Goal: Task Accomplishment & Management: Use online tool/utility

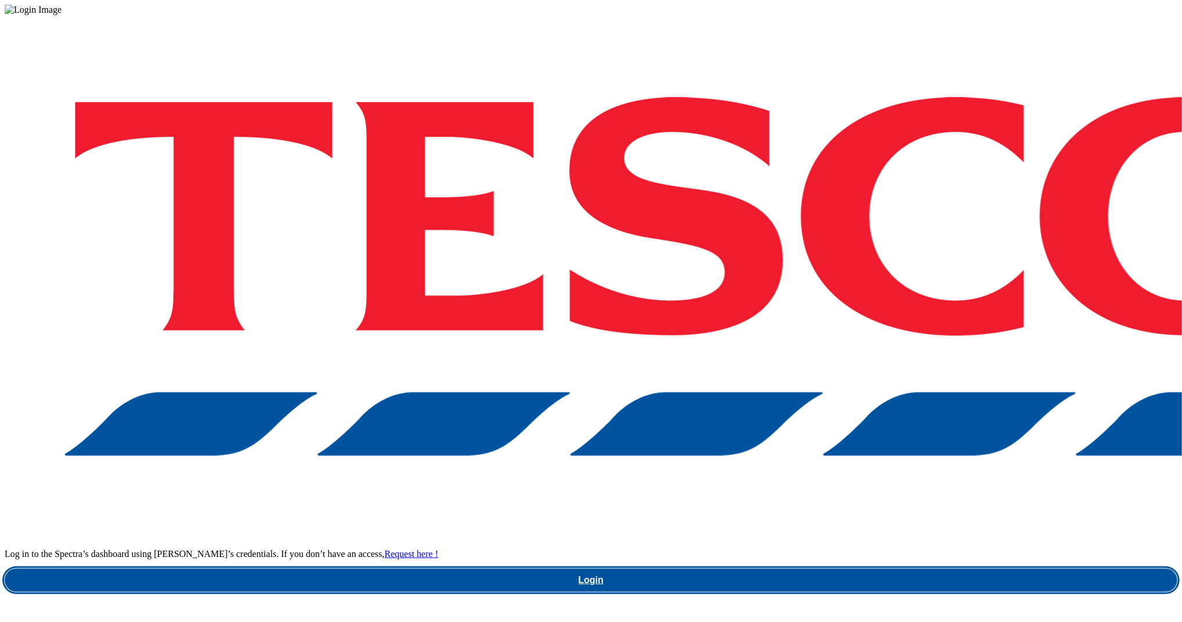
click at [892, 568] on link "Login" at bounding box center [591, 579] width 1172 height 23
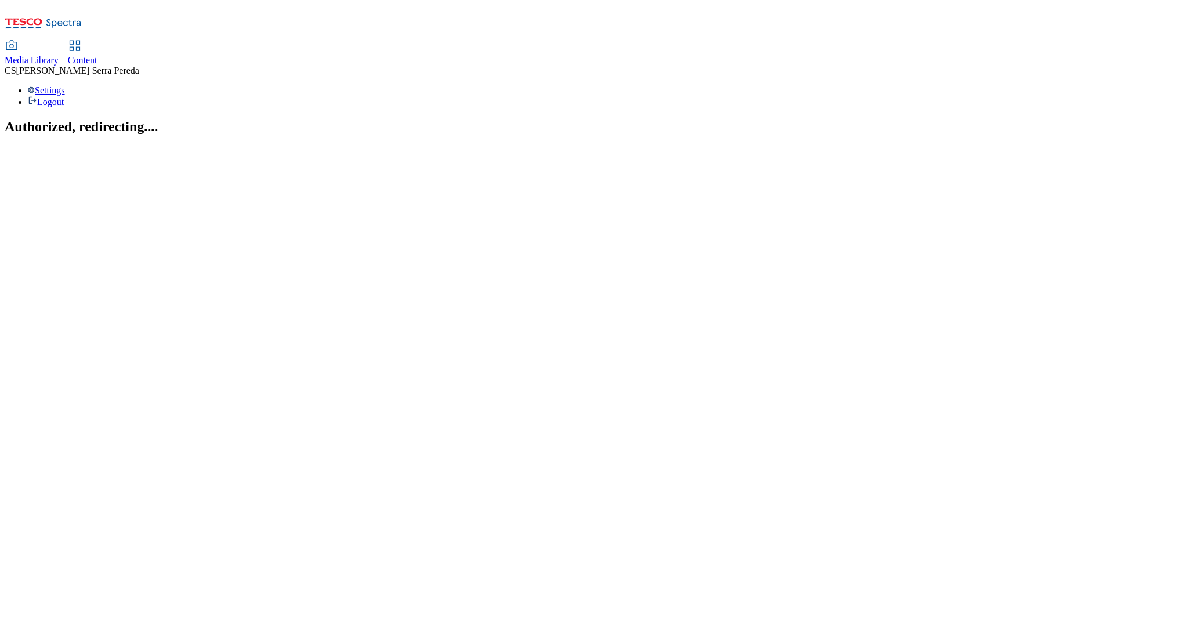
click at [97, 55] on span "Content" at bounding box center [83, 60] width 30 height 10
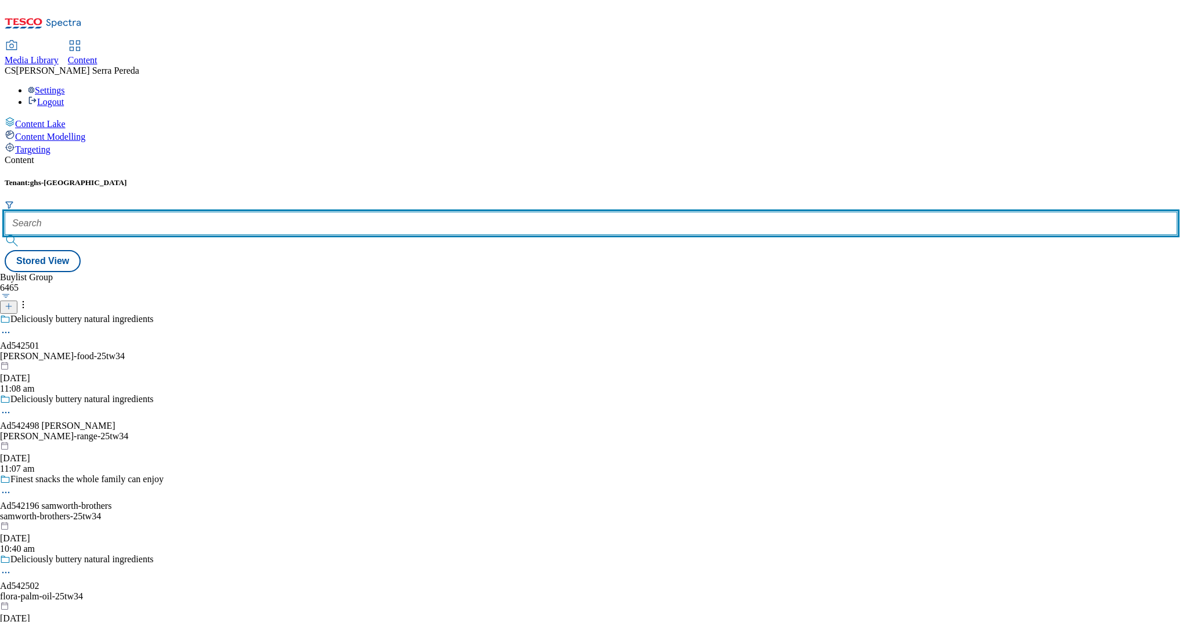
click at [266, 212] on input "text" at bounding box center [591, 223] width 1172 height 23
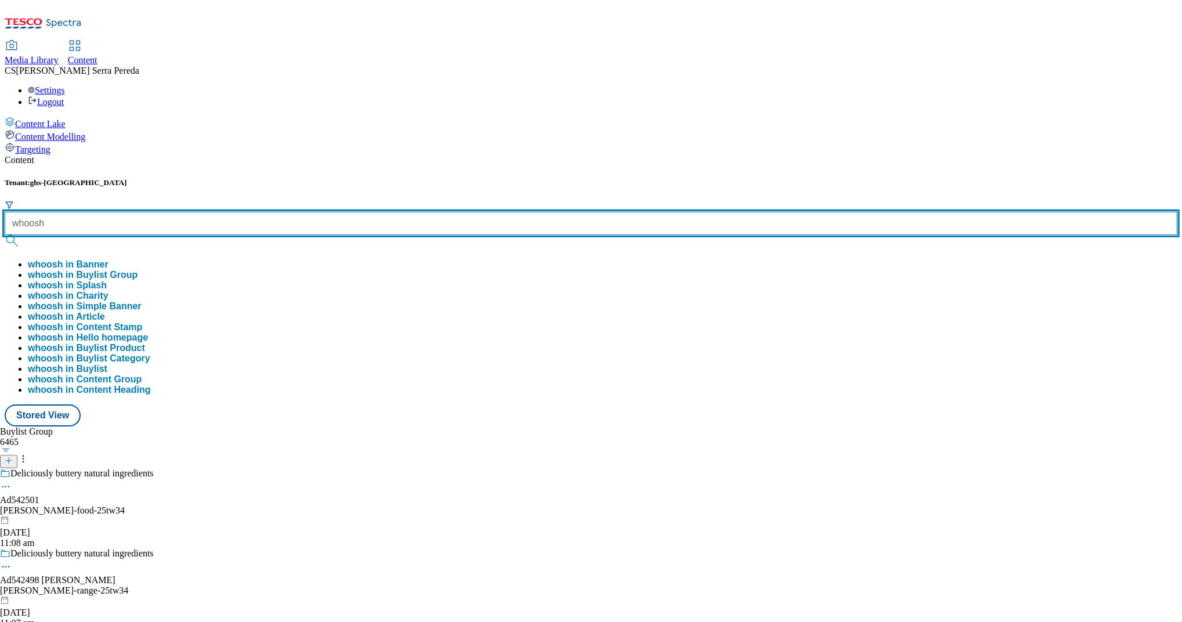
type input "whoosh"
click at [5, 235] on button "submit" at bounding box center [13, 241] width 16 height 12
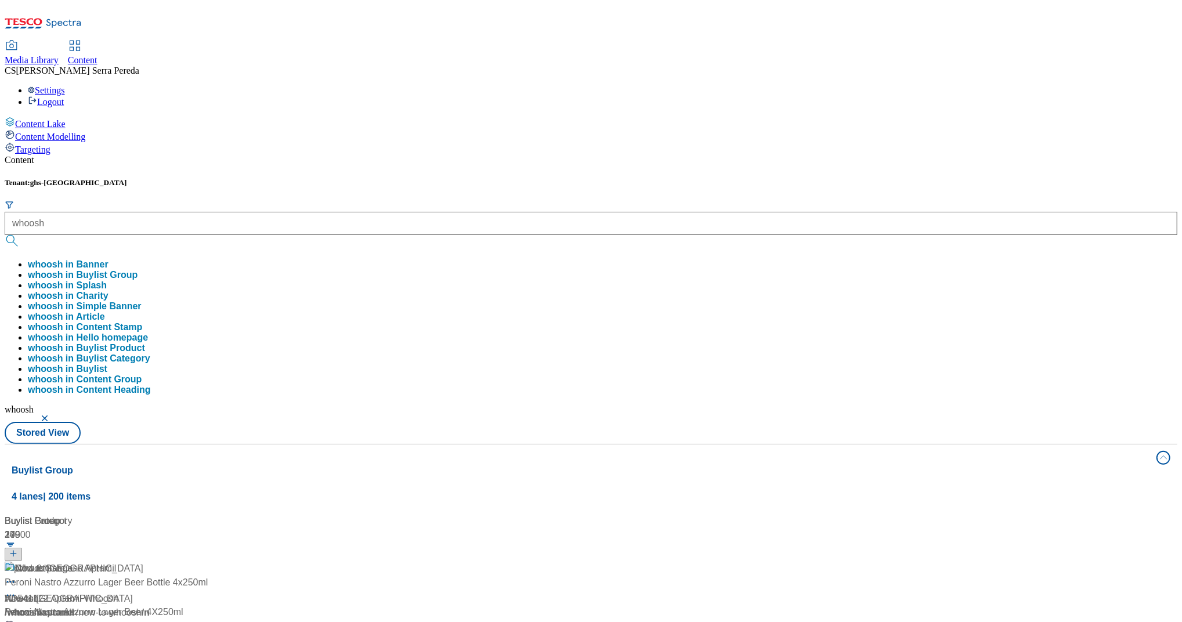
click at [610, 178] on div "Tenant: ghs-uk whoosh whoosh in Banner whoosh in Buylist Group whoosh in Splash…" at bounding box center [591, 311] width 1172 height 266
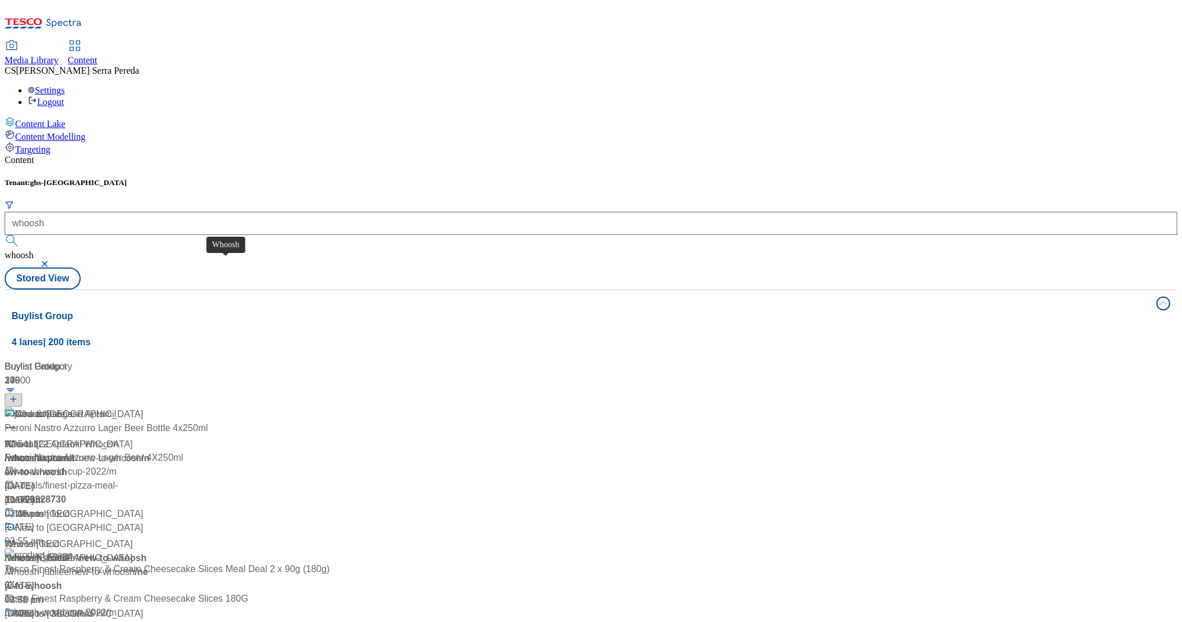
click at [39, 437] on div "Whoosh" at bounding box center [22, 444] width 34 height 14
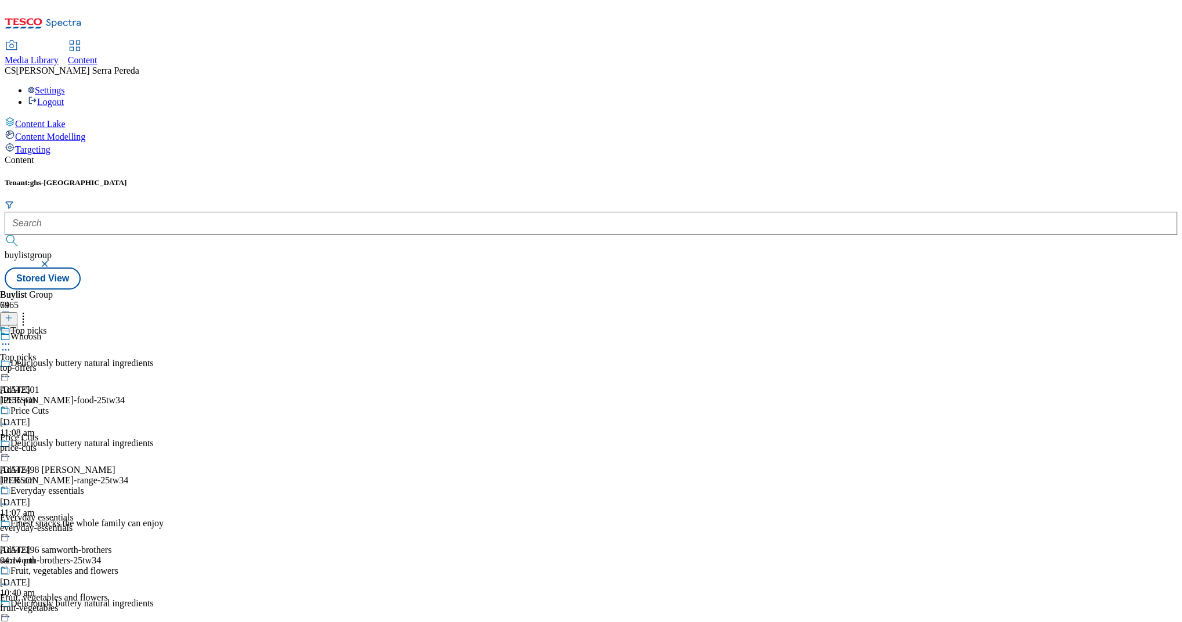
scroll to position [941, 0]
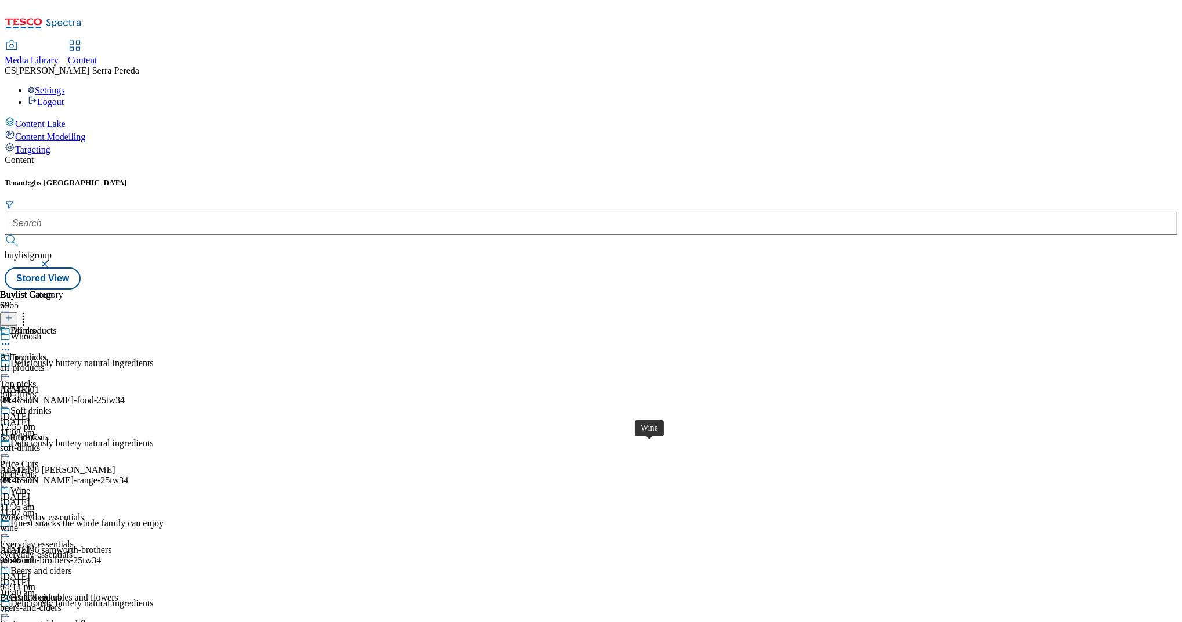
click at [20, 512] on div "Wine" at bounding box center [10, 517] width 20 height 10
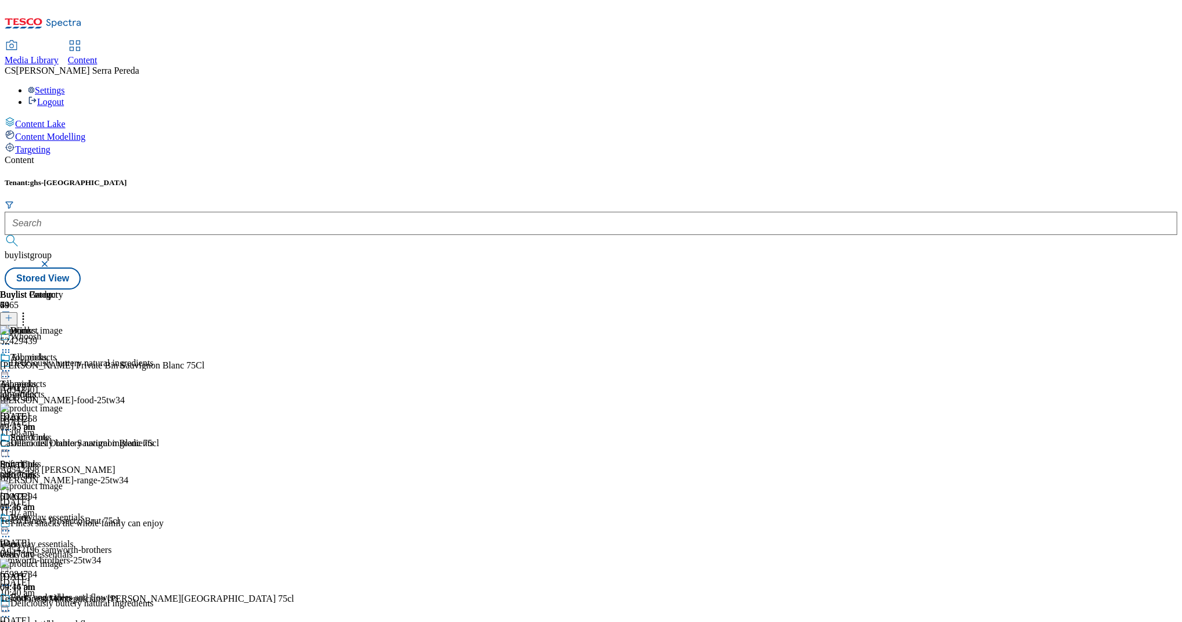
click at [13, 314] on icon at bounding box center [9, 318] width 8 height 8
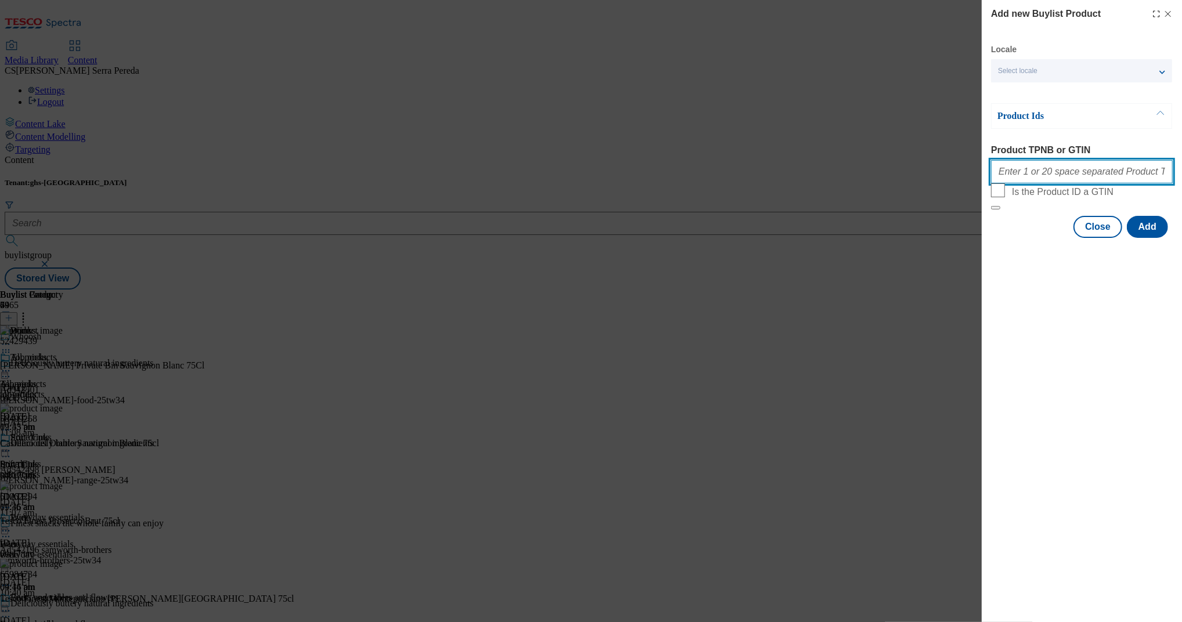
click at [1044, 178] on input "Product TPNB or GTIN" at bounding box center [1082, 171] width 182 height 23
paste input "74895359 89959665 83002880 84346528 81126454 93212558 93104548 74707774 8642026…"
type input "74895359 89959665 83002880 84346528 81126454 93212558 93104548 74707774 8642026…"
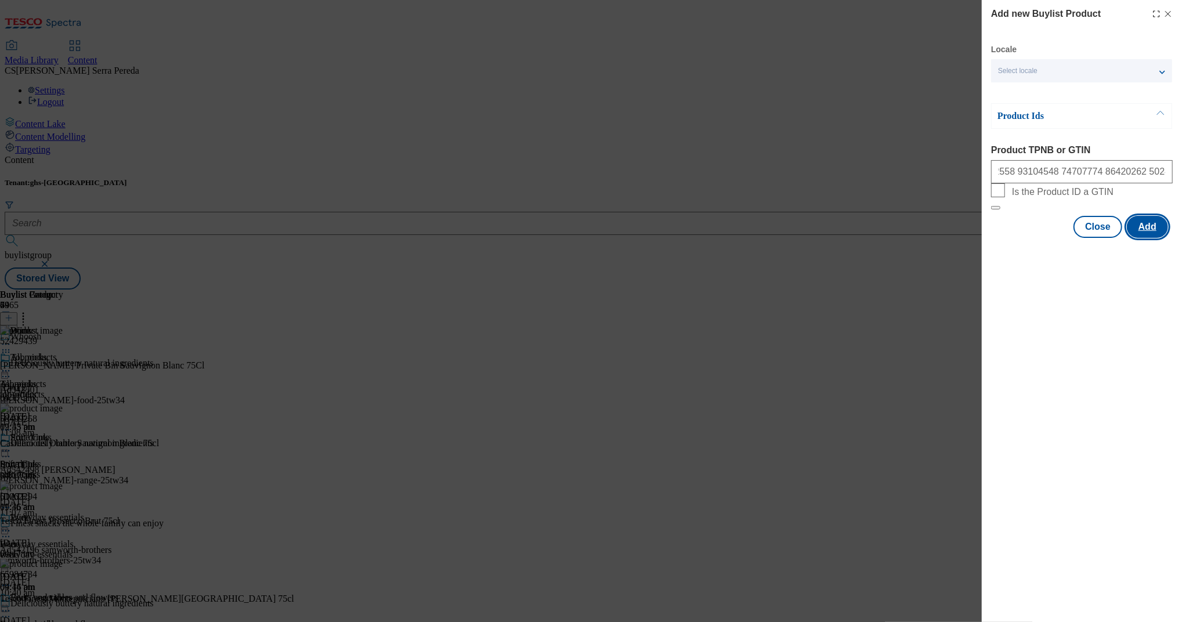
click at [1149, 238] on button "Add" at bounding box center [1146, 227] width 41 height 22
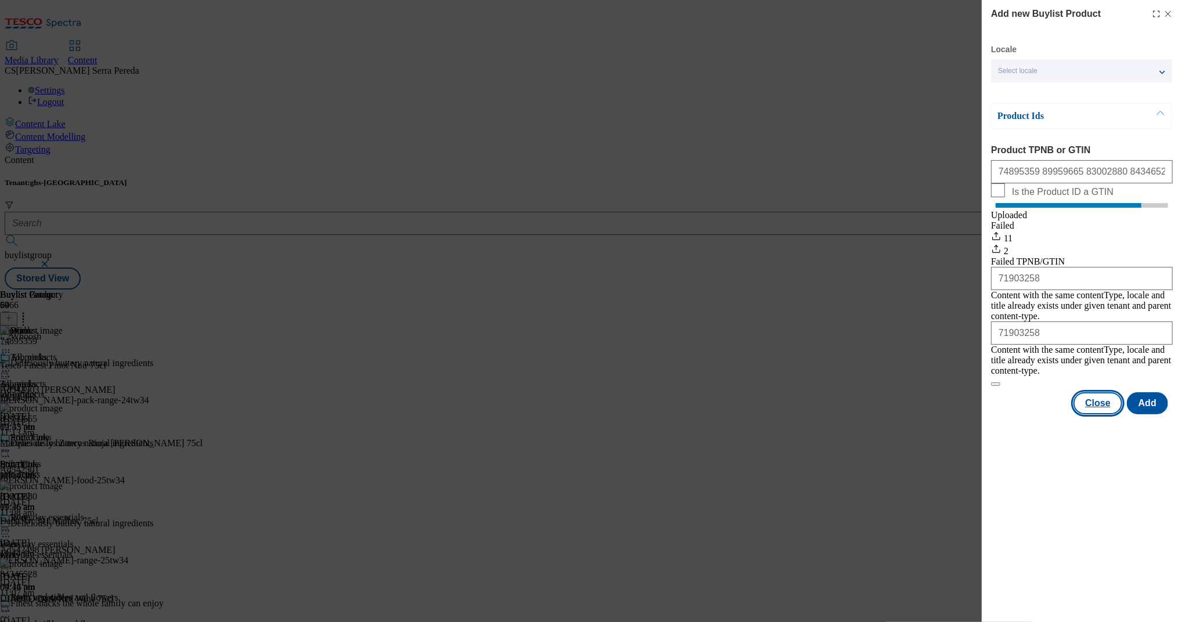
click at [1106, 401] on button "Close" at bounding box center [1097, 403] width 49 height 22
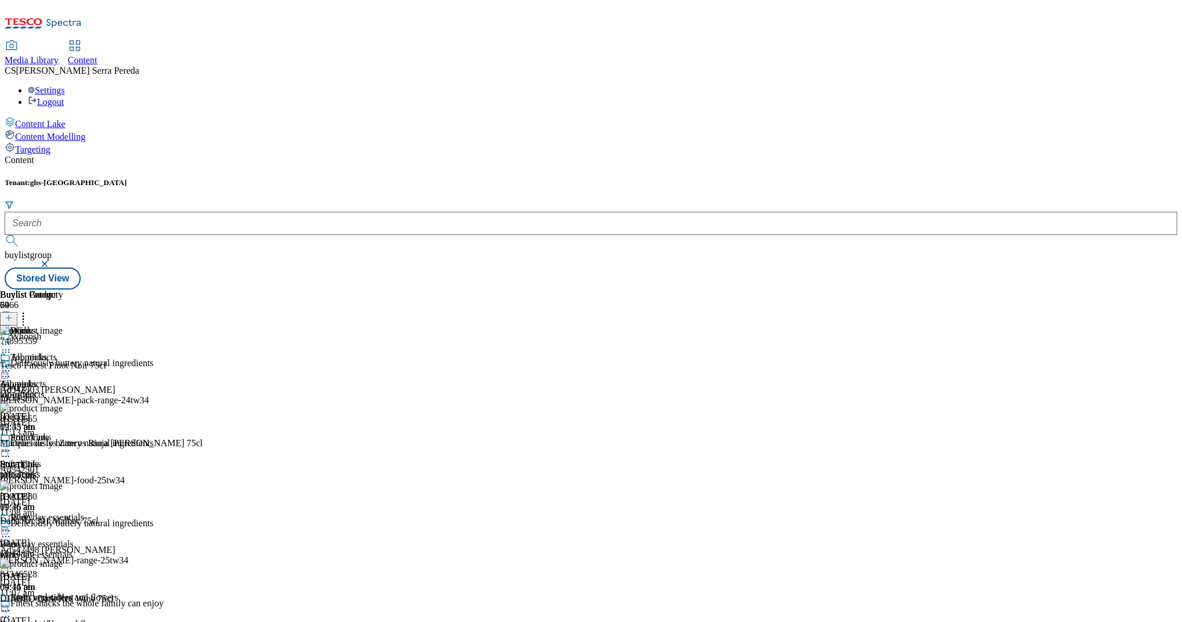
click at [29, 310] on icon at bounding box center [23, 316] width 12 height 12
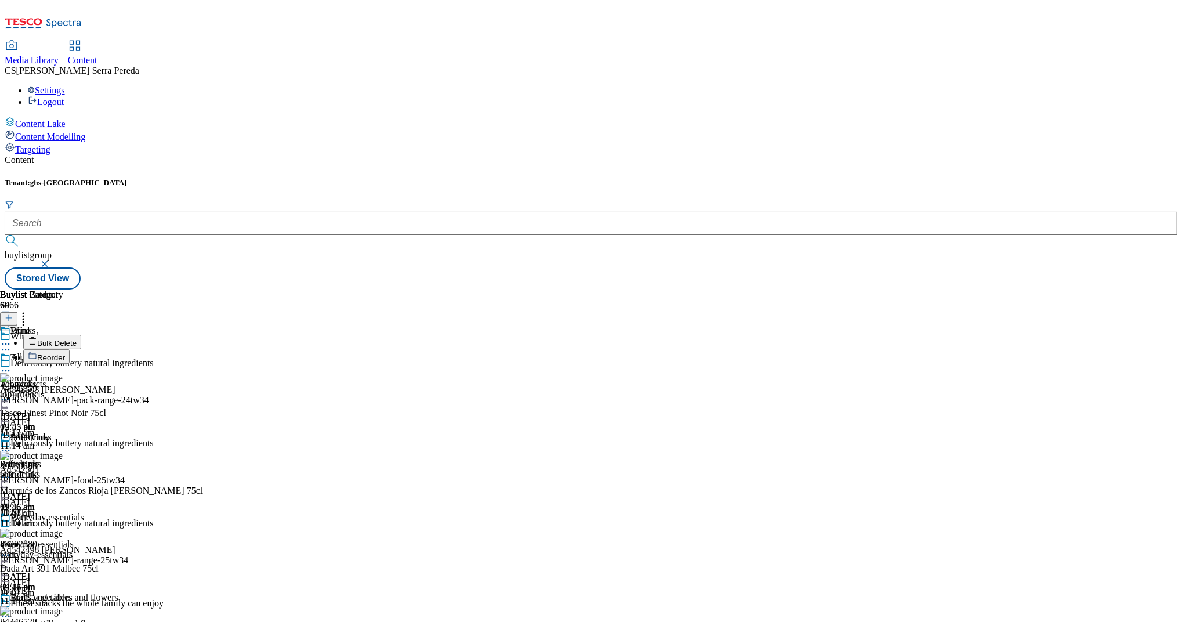
click at [65, 353] on span "Reorder" at bounding box center [51, 357] width 28 height 9
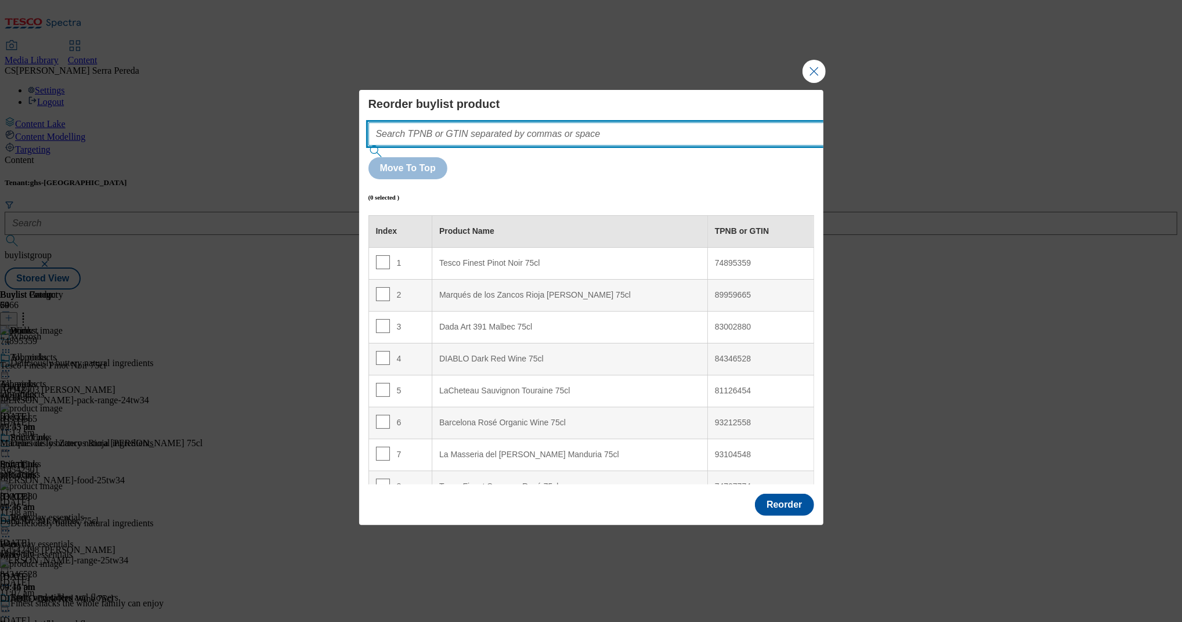
click at [564, 146] on input "Modal" at bounding box center [613, 133] width 490 height 23
paste input "74895359"
type input "74895359"
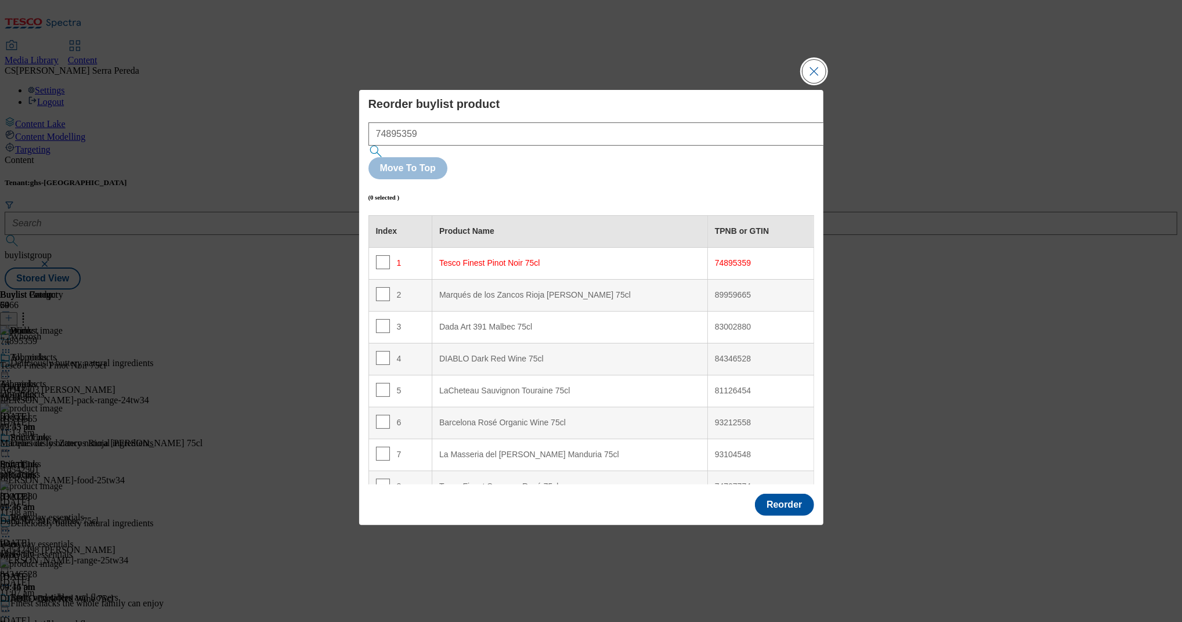
click at [808, 83] on button "Close Modal" at bounding box center [813, 71] width 23 height 23
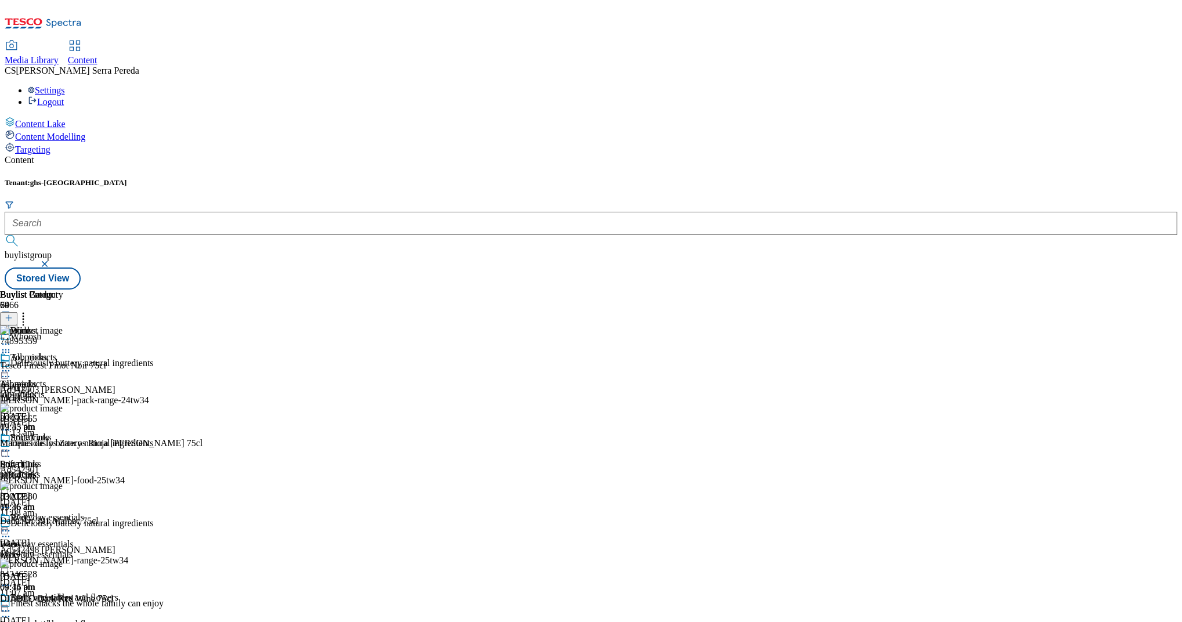
click at [12, 525] on icon at bounding box center [6, 531] width 12 height 12
click at [54, 548] on button "Edit" at bounding box center [38, 554] width 31 height 13
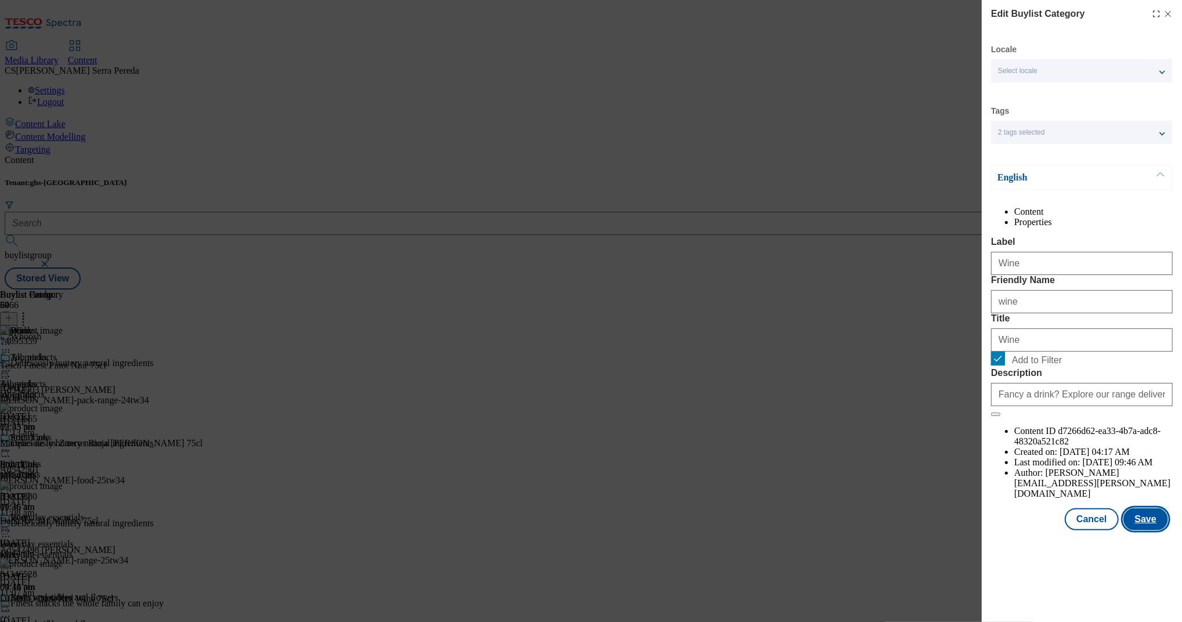
click at [1160, 530] on button "Save" at bounding box center [1145, 519] width 45 height 22
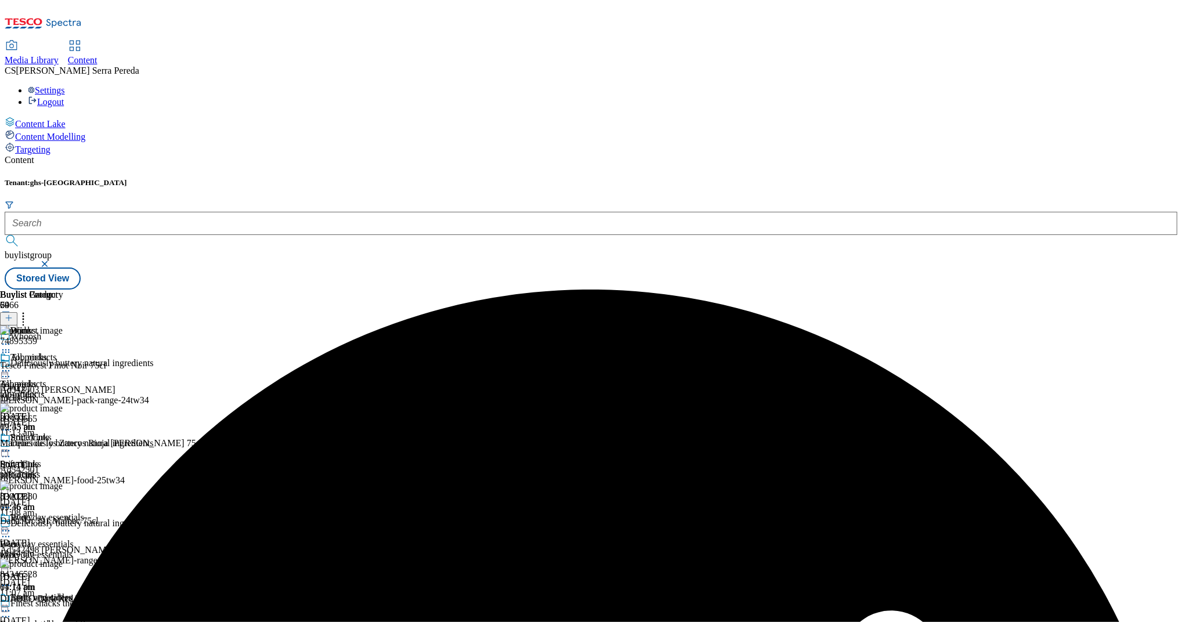
scroll to position [85, 0]
click at [4, 530] on circle at bounding box center [3, 531] width 2 height 2
click at [63, 604] on span "Preview" at bounding box center [49, 608] width 27 height 9
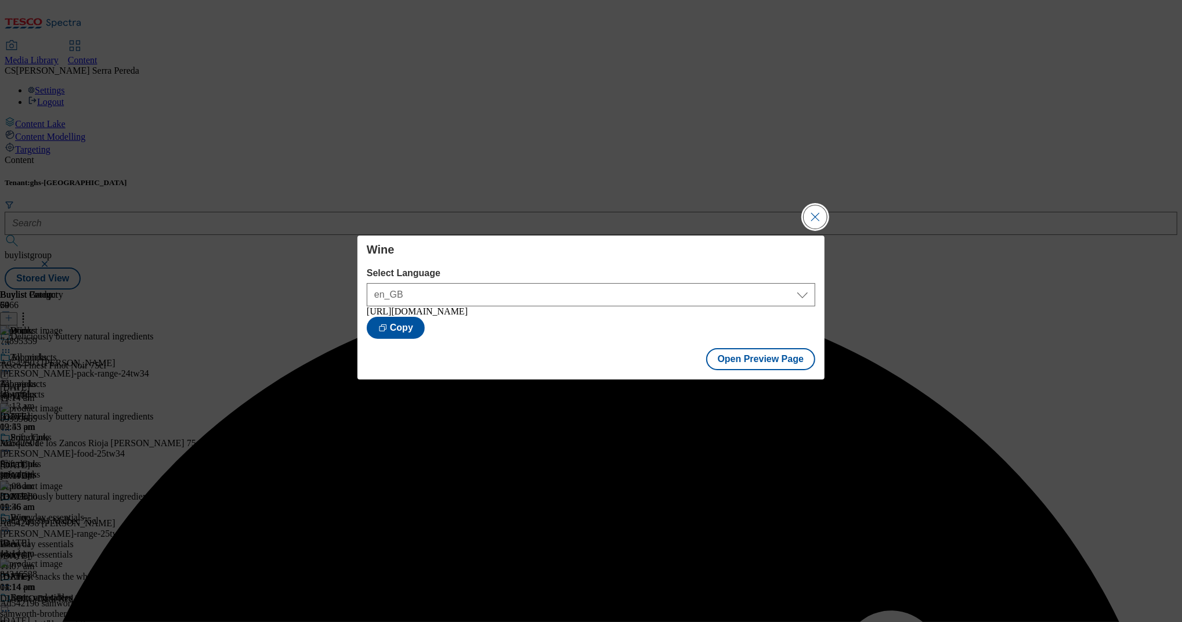
click at [816, 211] on button "Close Modal" at bounding box center [814, 216] width 23 height 23
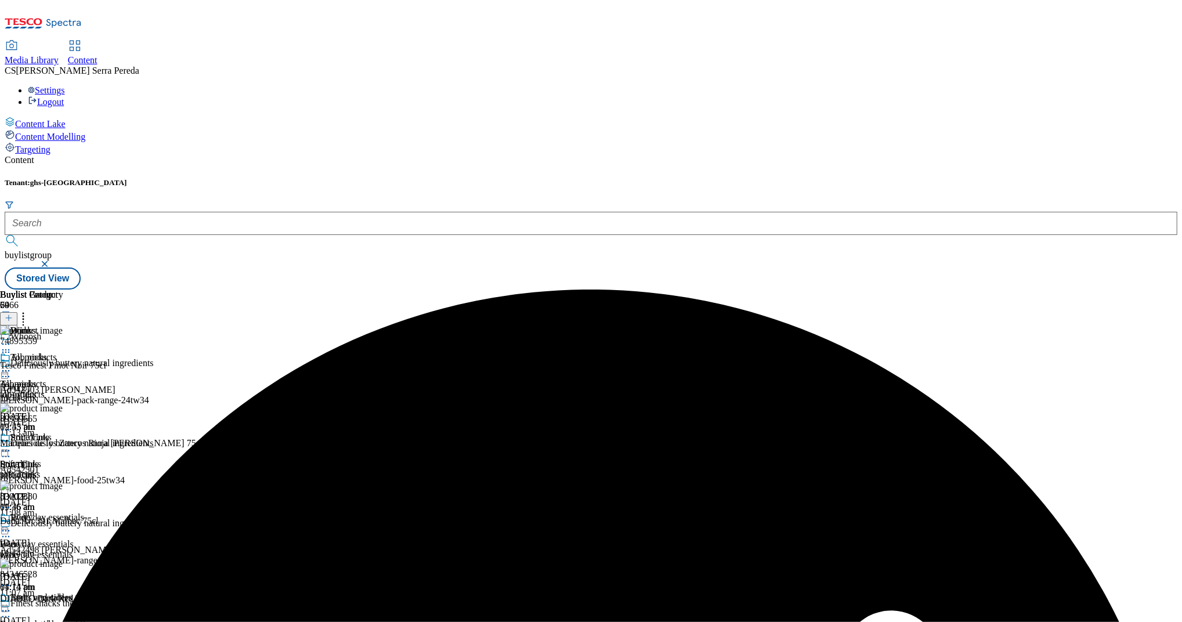
click at [4, 530] on circle at bounding box center [3, 531] width 2 height 2
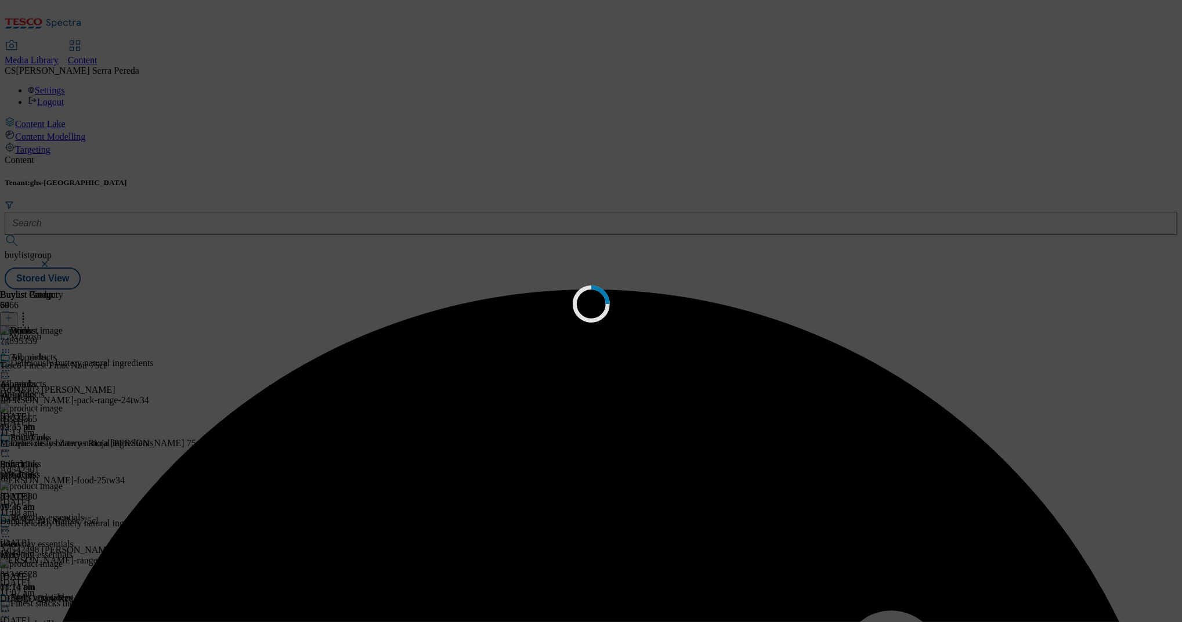
scroll to position [0, 0]
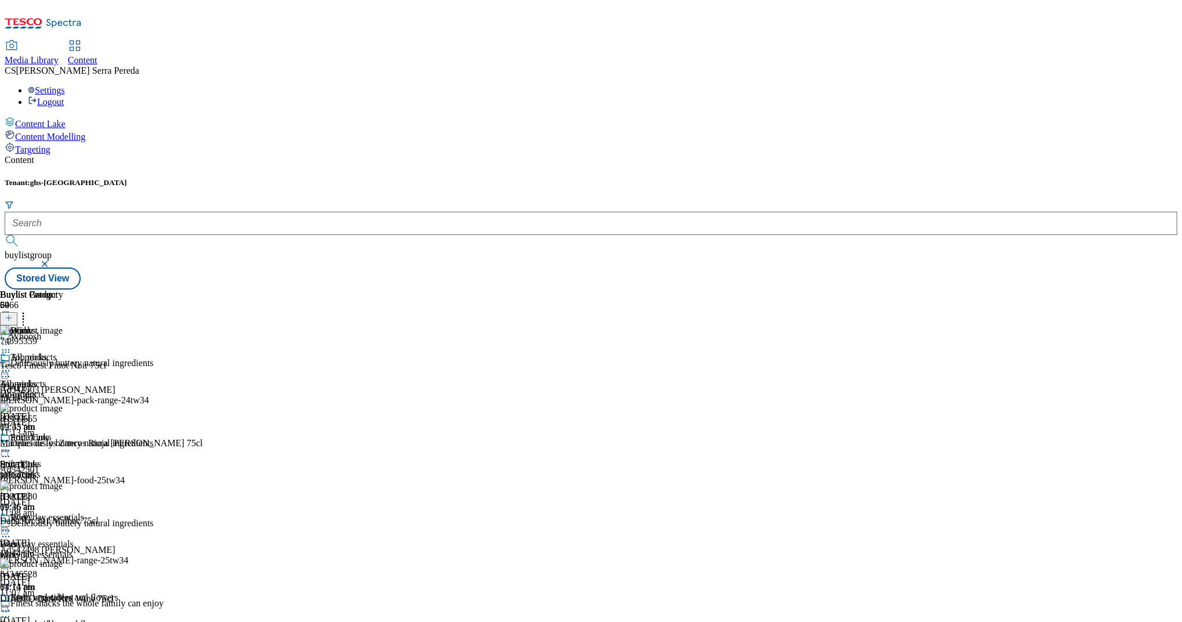
click at [29, 310] on icon at bounding box center [23, 316] width 12 height 12
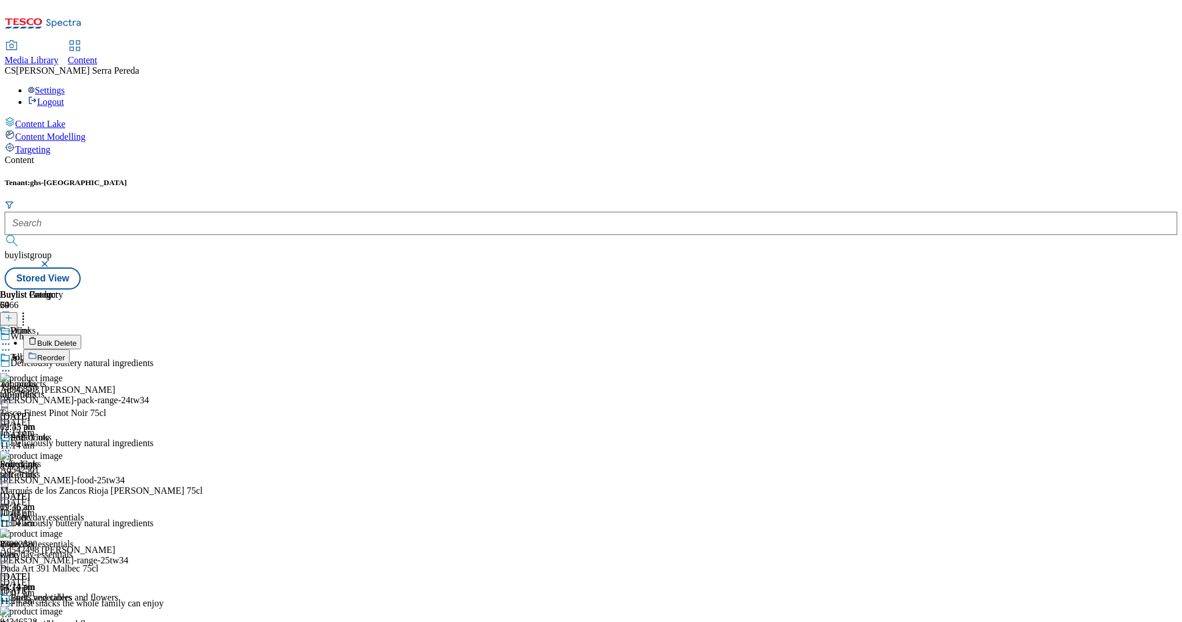
click at [65, 353] on span "Reorder" at bounding box center [51, 357] width 28 height 9
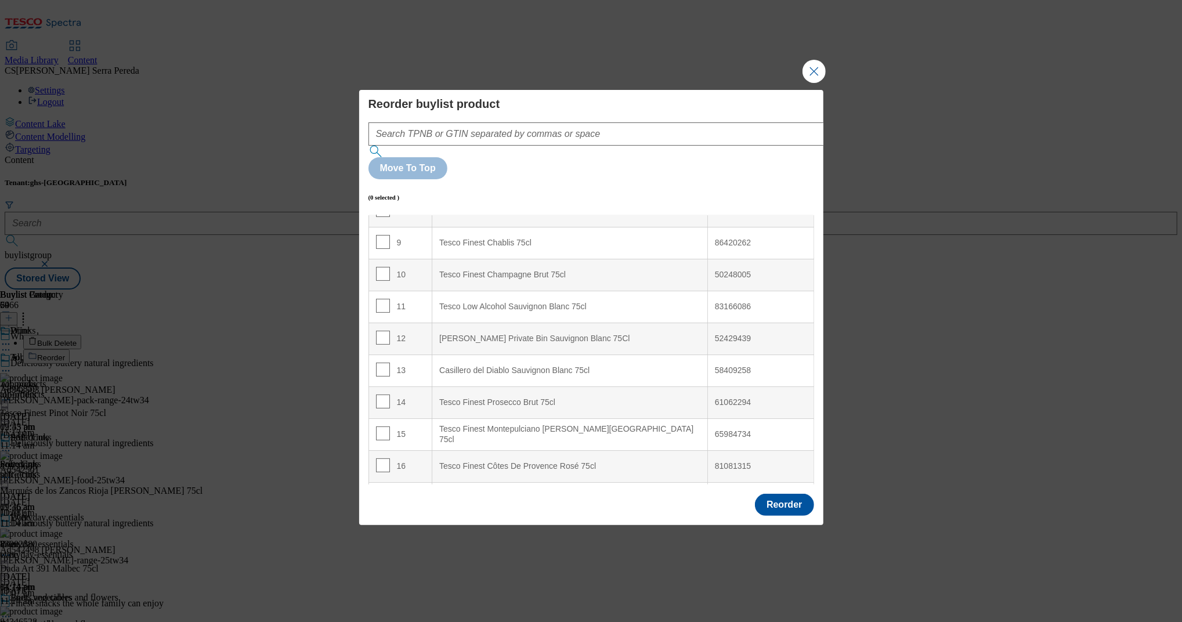
scroll to position [253, 0]
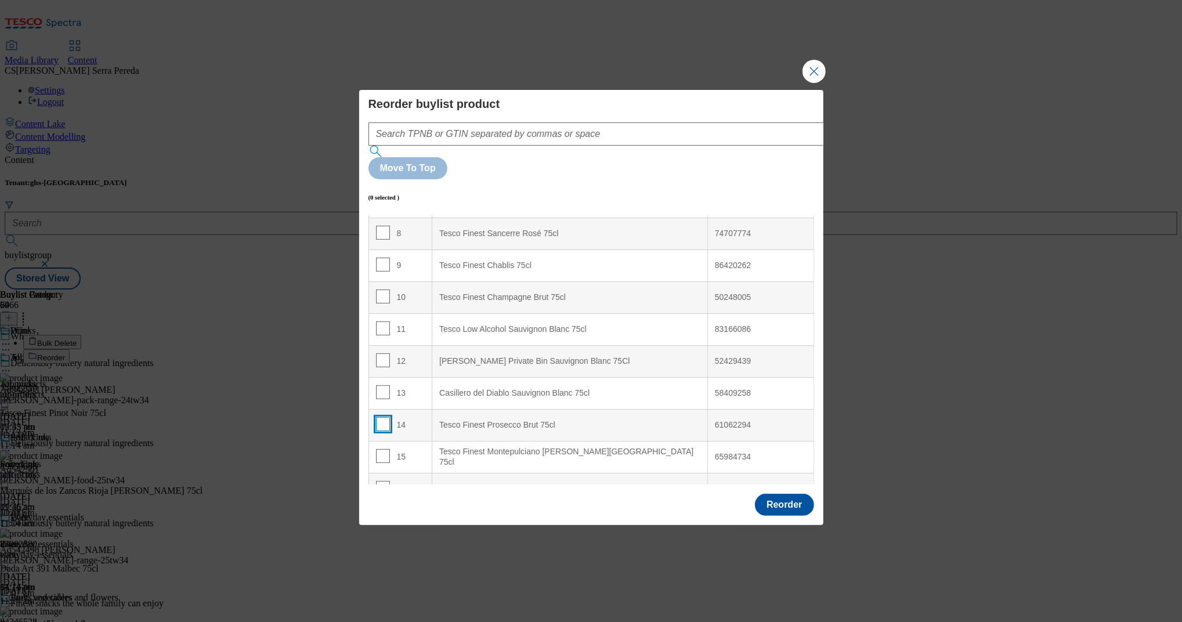
click at [381, 417] on input "Modal" at bounding box center [383, 424] width 14 height 14
checkbox input "true"
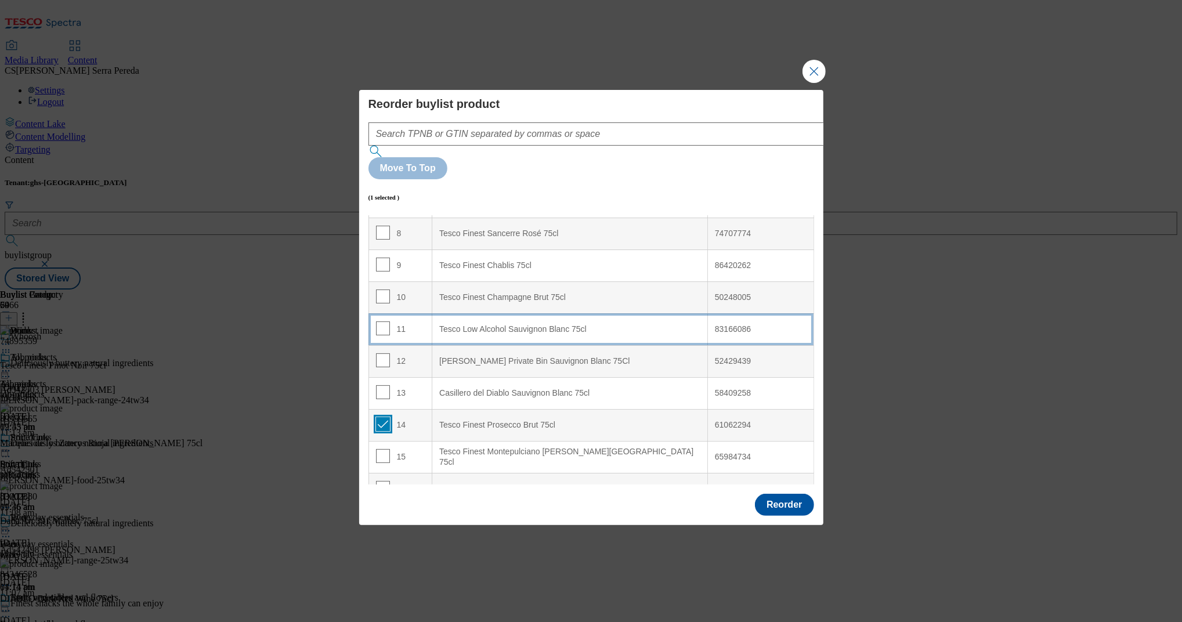
scroll to position [0, 0]
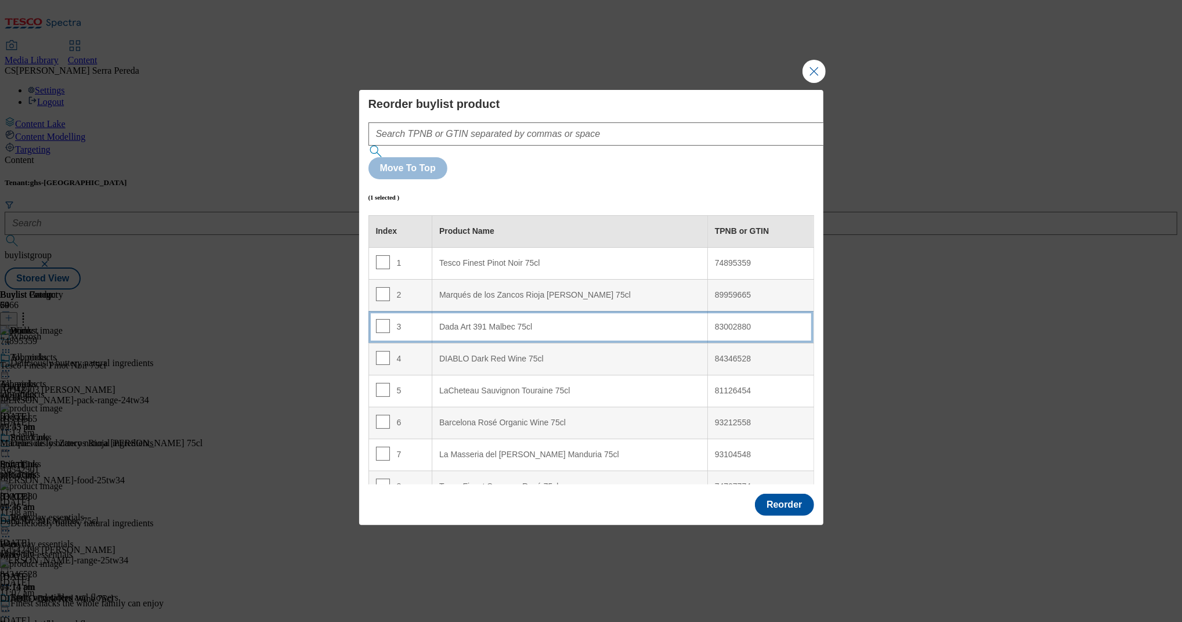
click at [541, 322] on div "Dada Art 391 Malbec 75cl" at bounding box center [569, 327] width 261 height 10
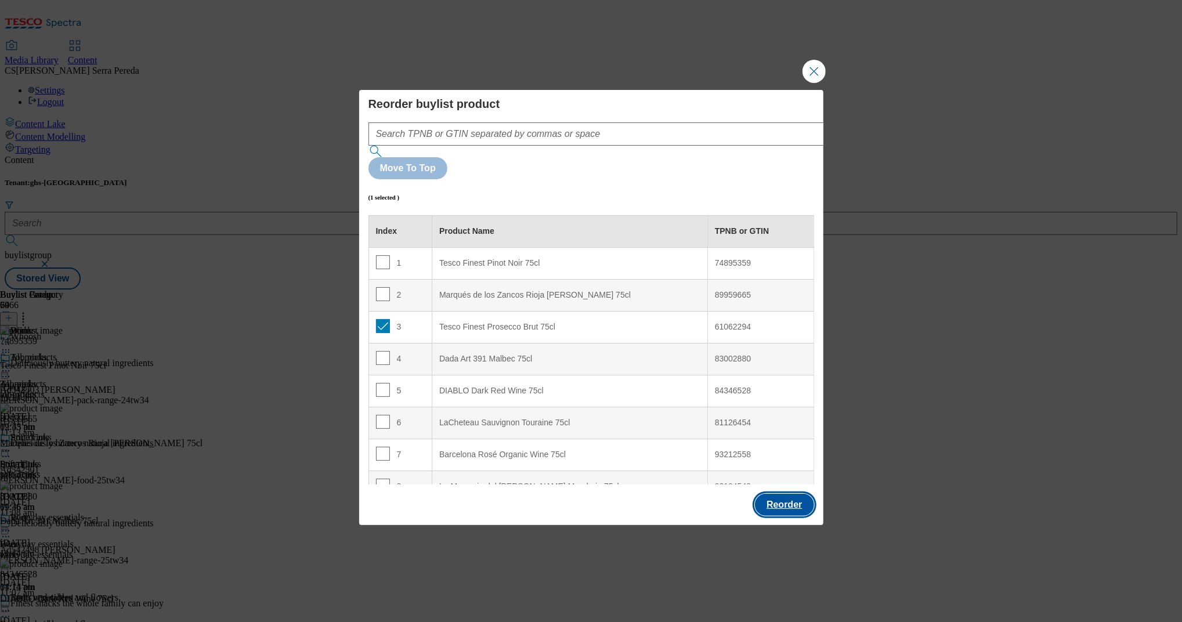
click at [777, 494] on button "Reorder" at bounding box center [784, 505] width 59 height 22
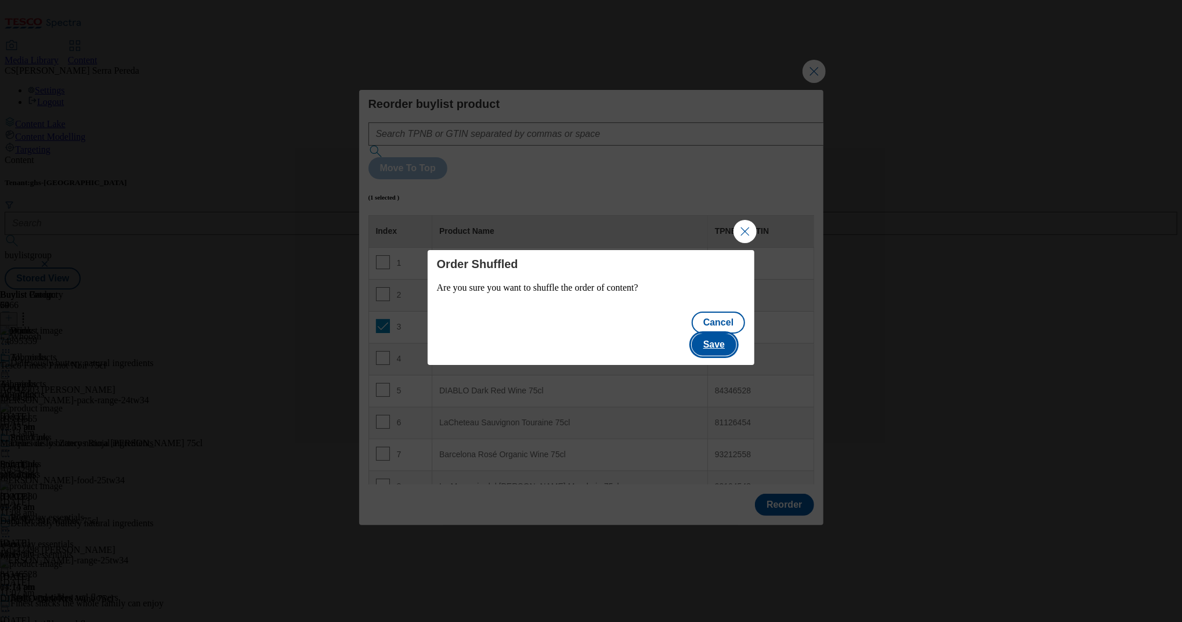
click at [731, 334] on button "Save" at bounding box center [713, 345] width 45 height 22
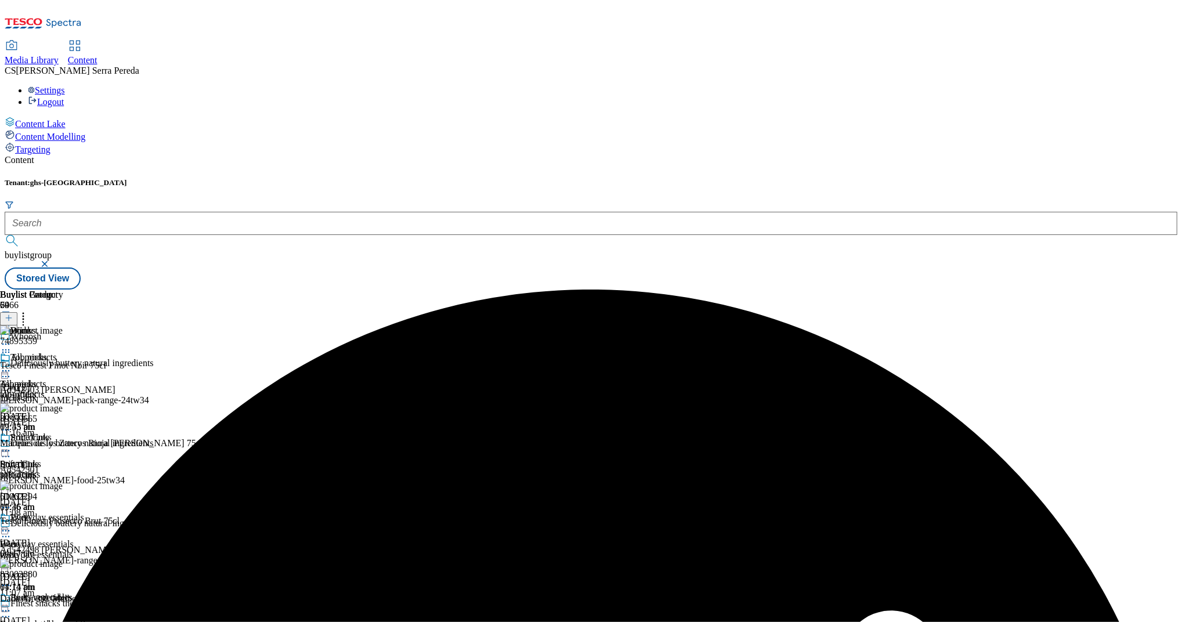
click at [12, 525] on icon at bounding box center [6, 531] width 12 height 12
click at [54, 548] on button "Edit" at bounding box center [38, 554] width 31 height 13
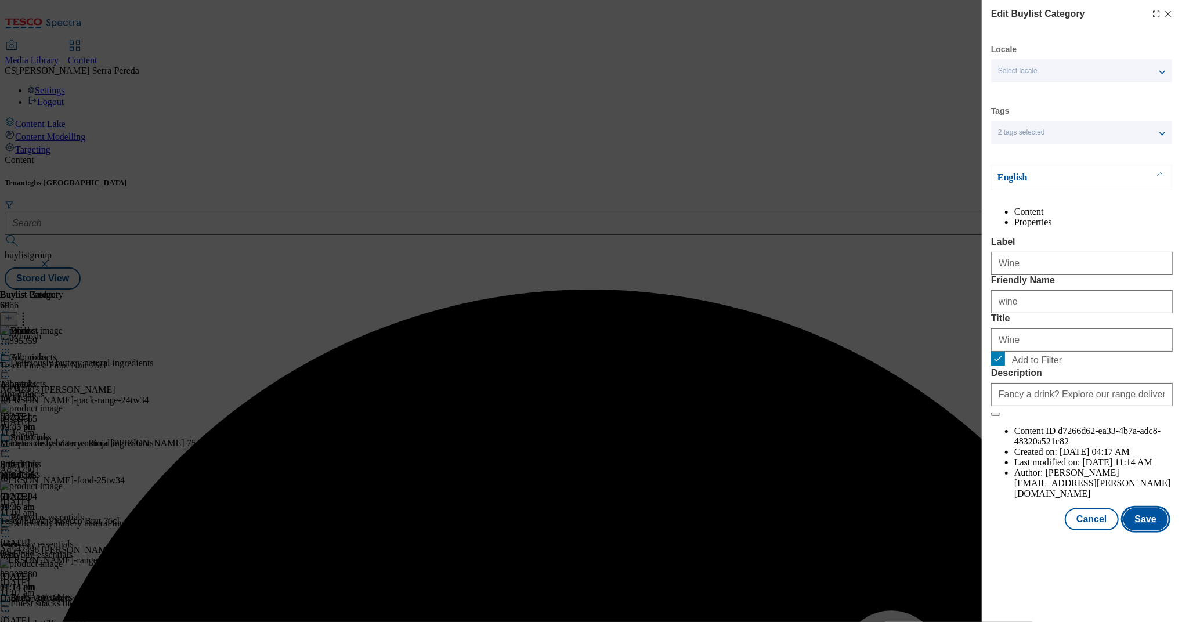
click at [1155, 530] on button "Save" at bounding box center [1145, 519] width 45 height 22
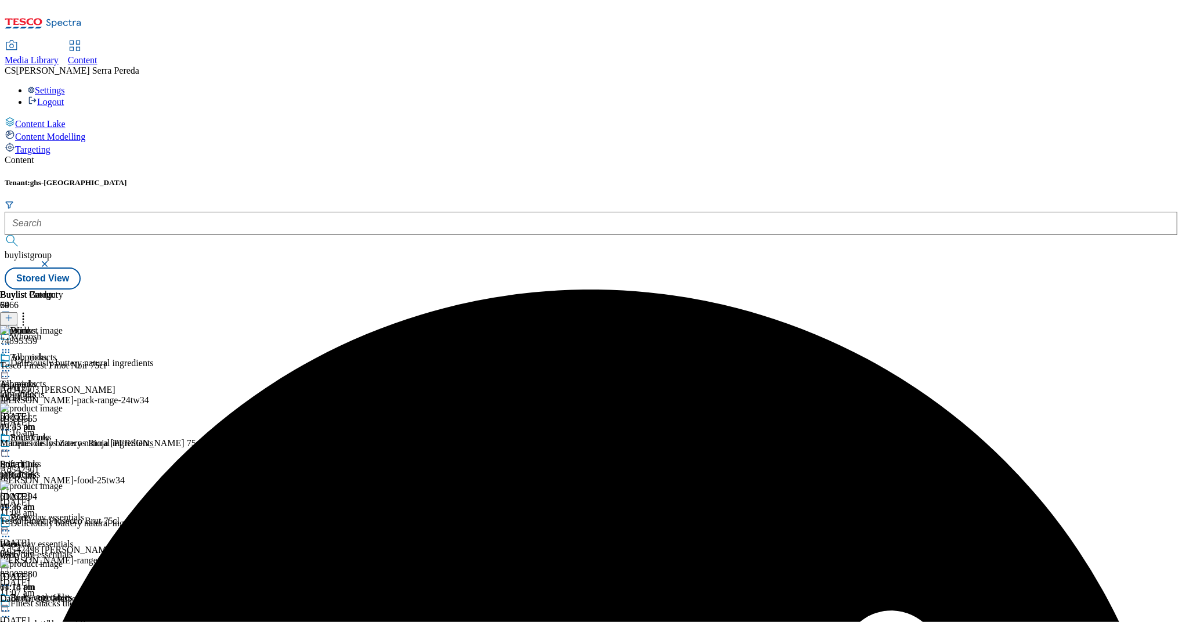
click at [12, 525] on icon at bounding box center [6, 531] width 12 height 12
click at [63, 604] on span "Preview" at bounding box center [49, 608] width 27 height 9
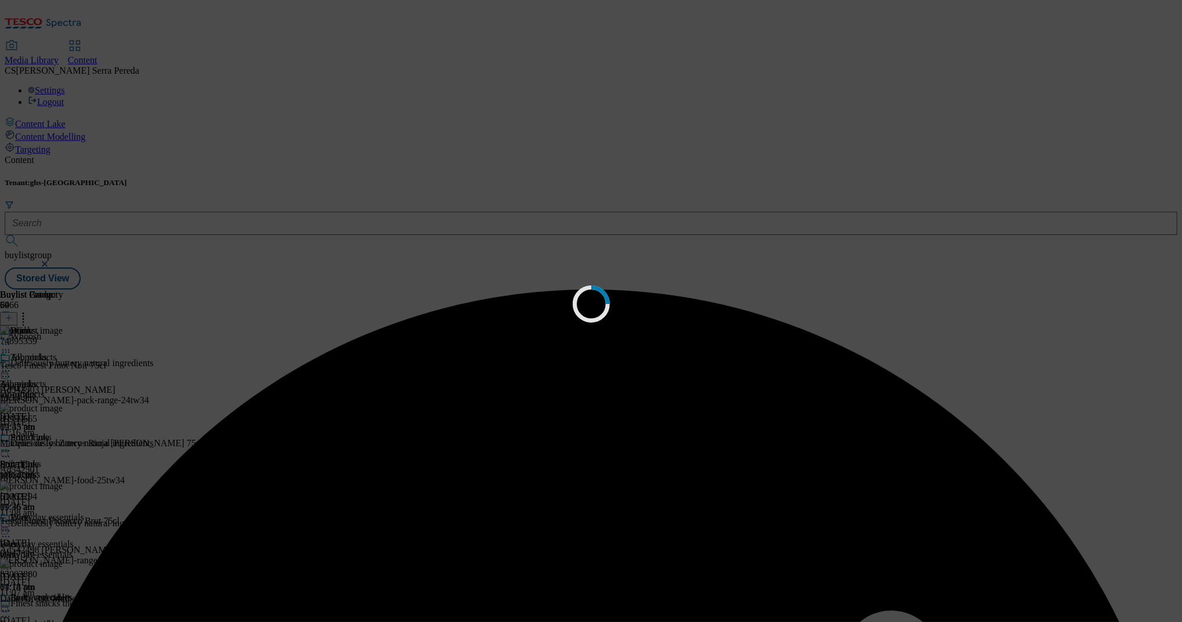
scroll to position [0, 0]
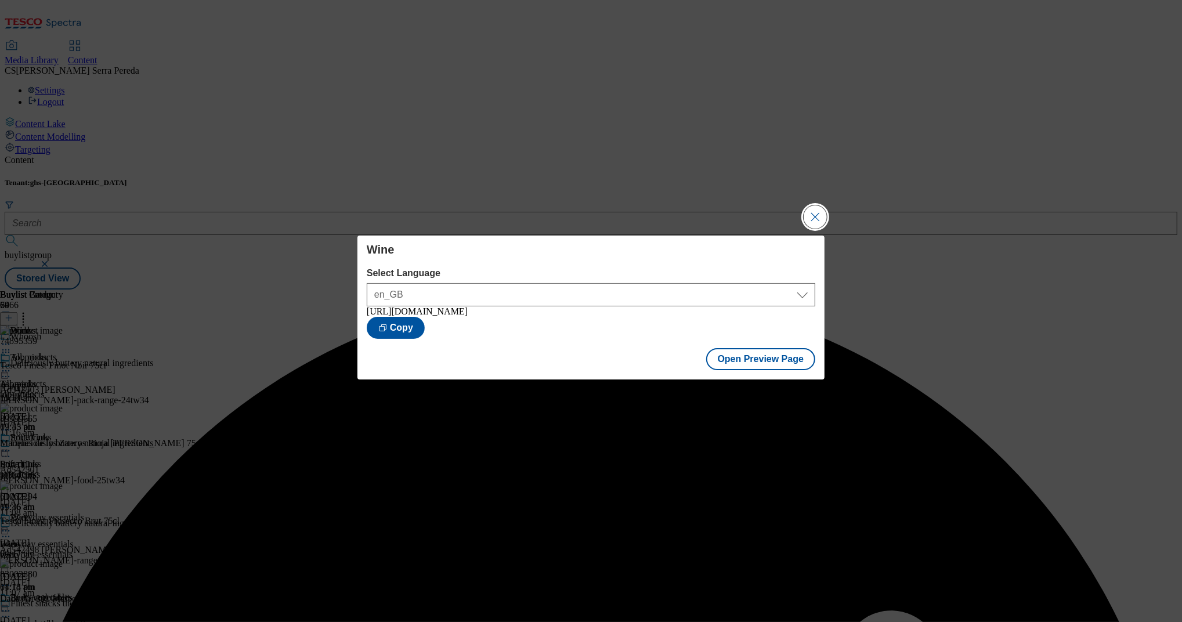
click at [816, 216] on button "Close Modal" at bounding box center [814, 216] width 23 height 23
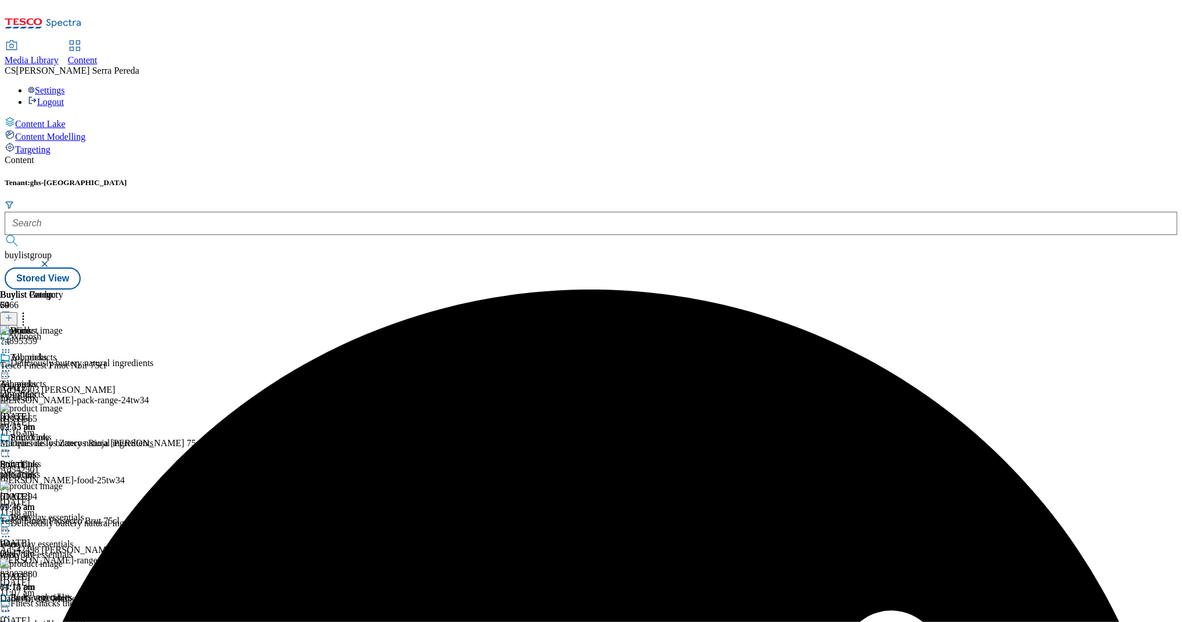
click at [12, 525] on icon at bounding box center [6, 531] width 12 height 12
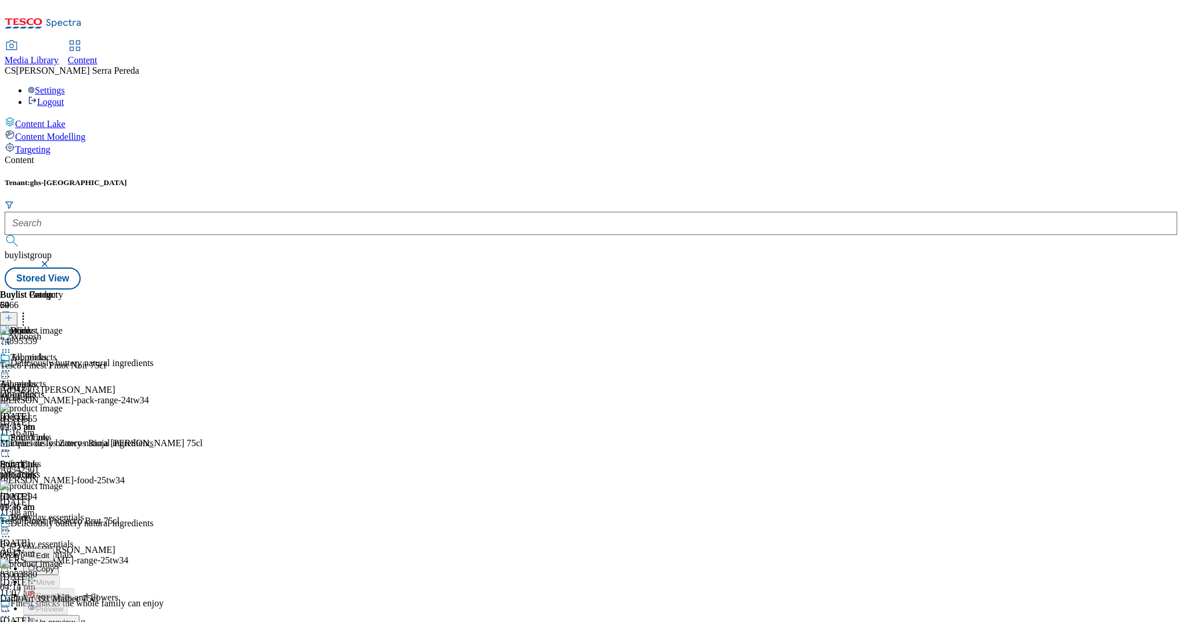
scroll to position [153, 0]
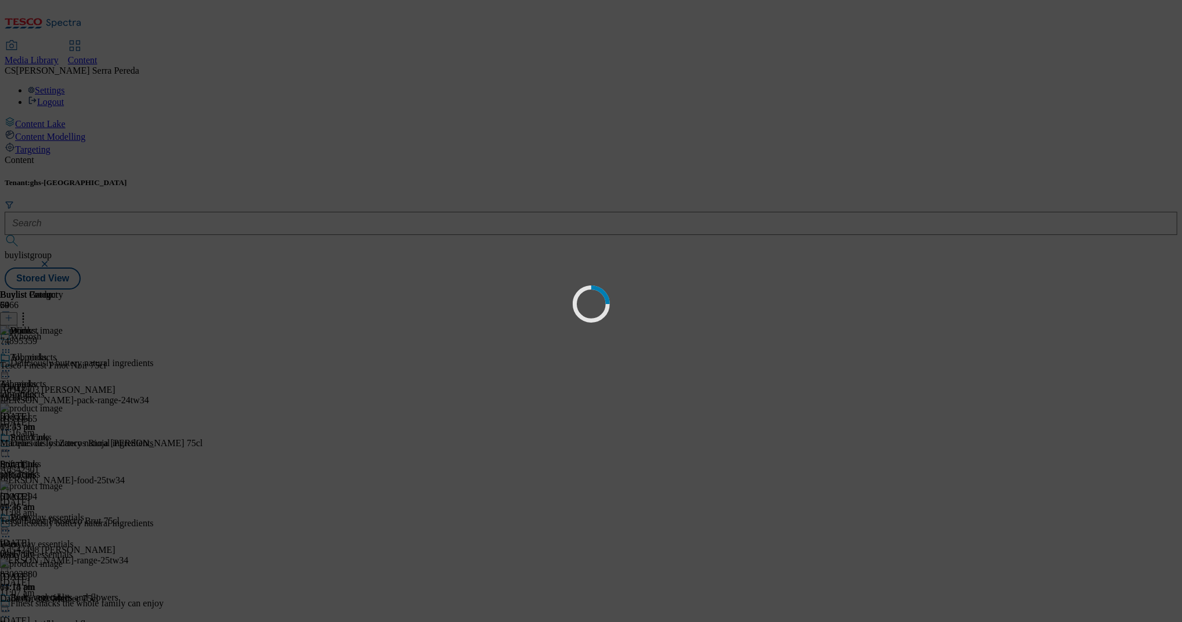
scroll to position [1, 0]
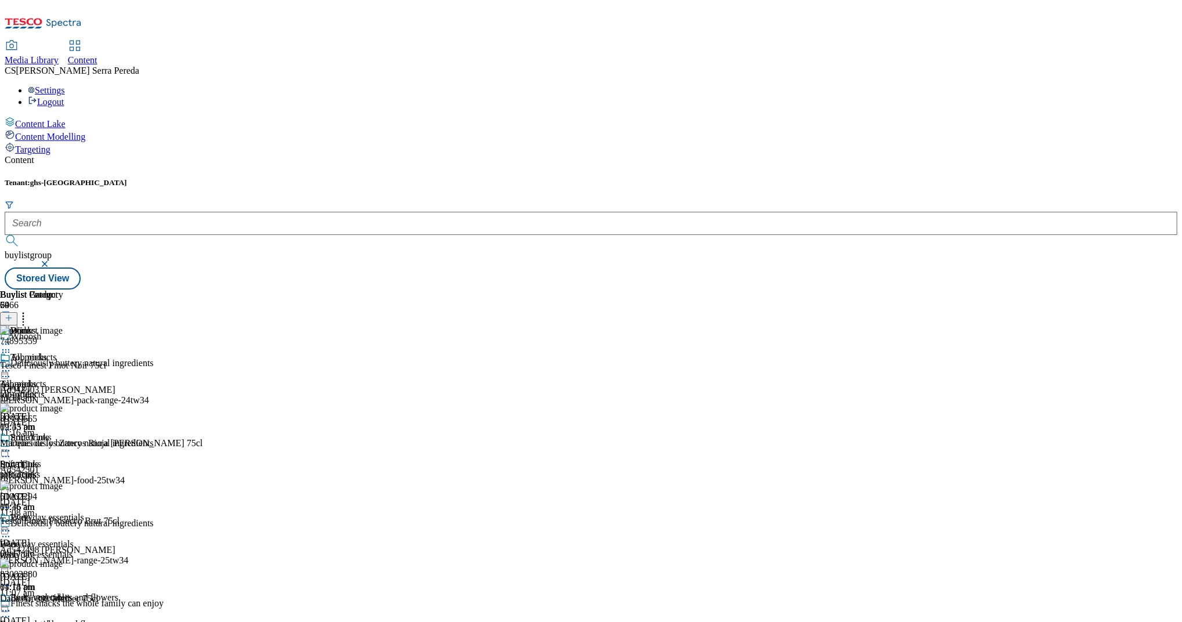
click at [1090, 289] on div "Buylist Group 6466 Whoosh Deliciously buttery natural ingredients Ad542503 arla…" at bounding box center [591, 289] width 1172 height 0
click at [29, 310] on icon at bounding box center [23, 316] width 12 height 12
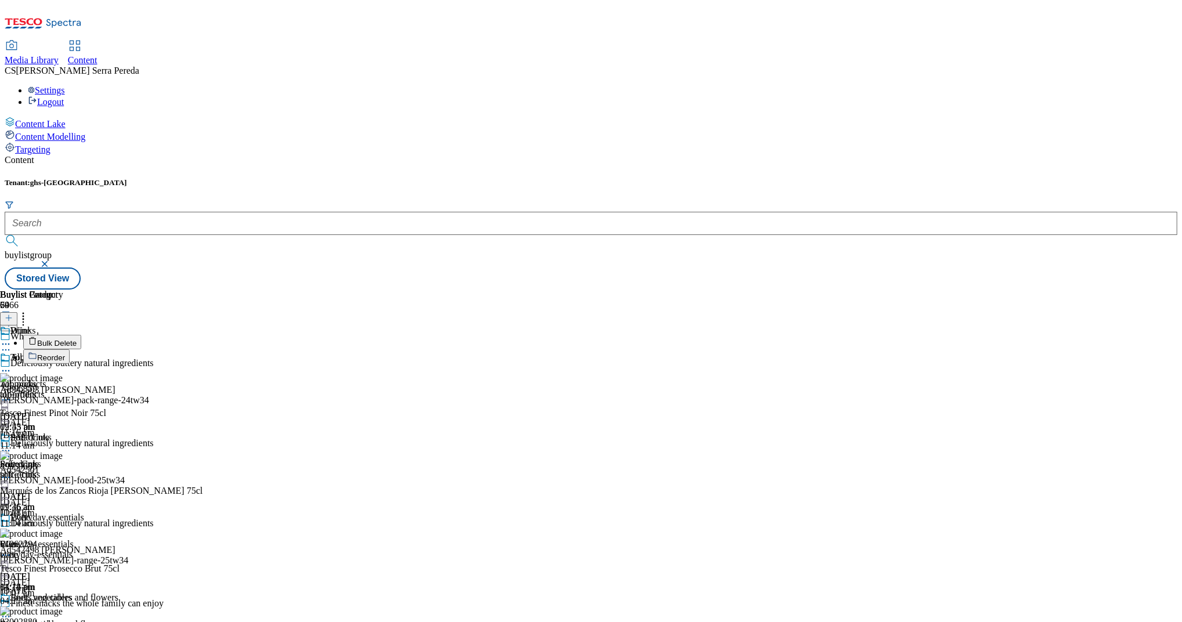
click at [70, 349] on button "Reorder" at bounding box center [46, 356] width 46 height 15
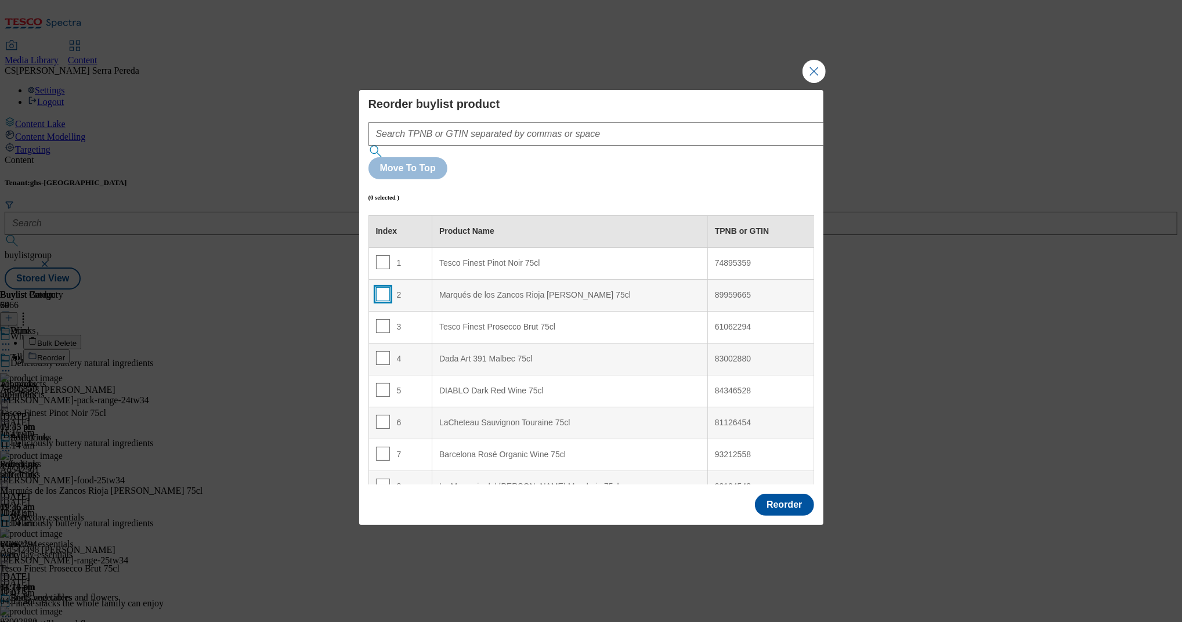
click at [382, 287] on input "Modal" at bounding box center [383, 294] width 14 height 14
checkbox input "true"
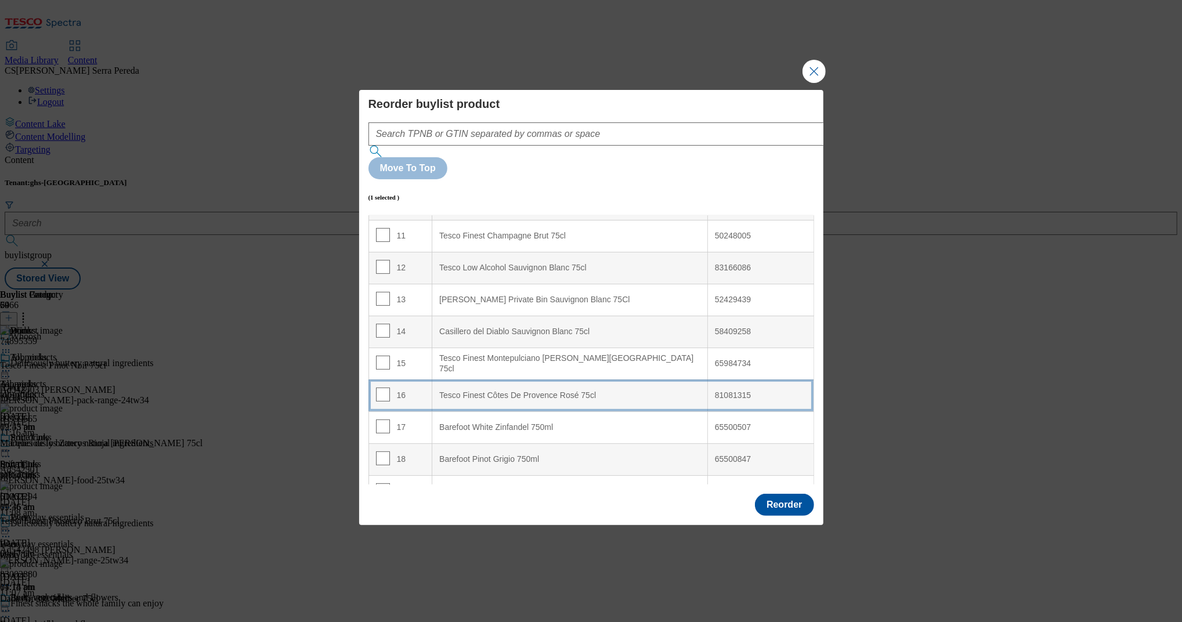
click at [487, 390] on div "Tesco Finest Côtes De Provence Rosé 75cl" at bounding box center [569, 395] width 261 height 10
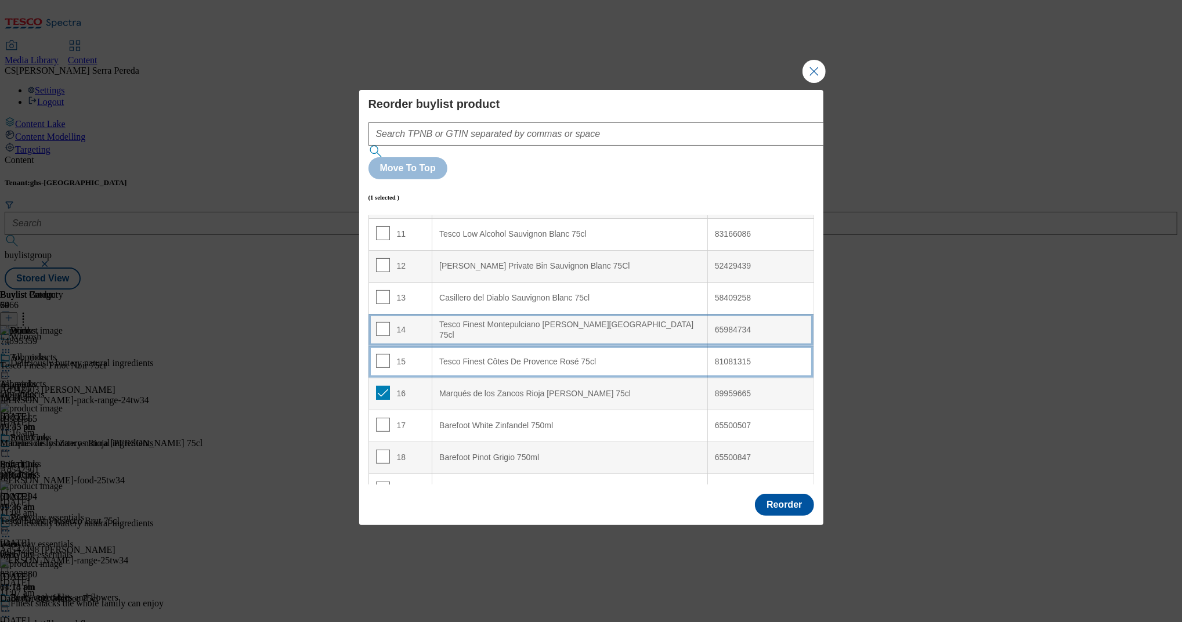
scroll to position [349, 0]
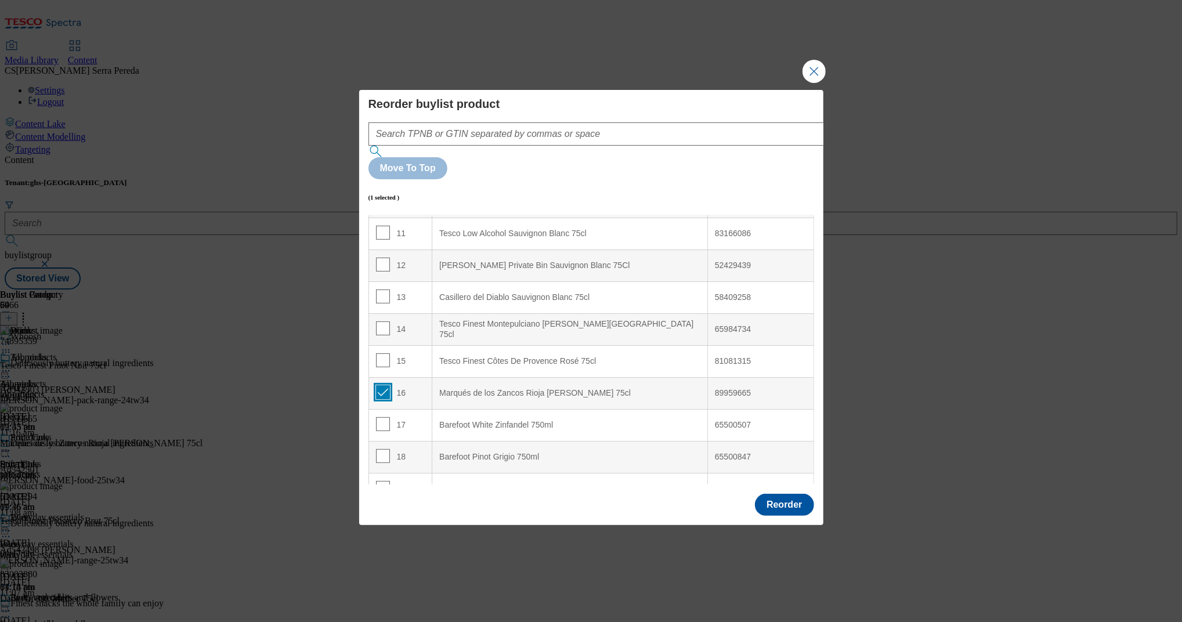
click at [384, 385] on input "Modal" at bounding box center [383, 392] width 14 height 14
checkbox input "false"
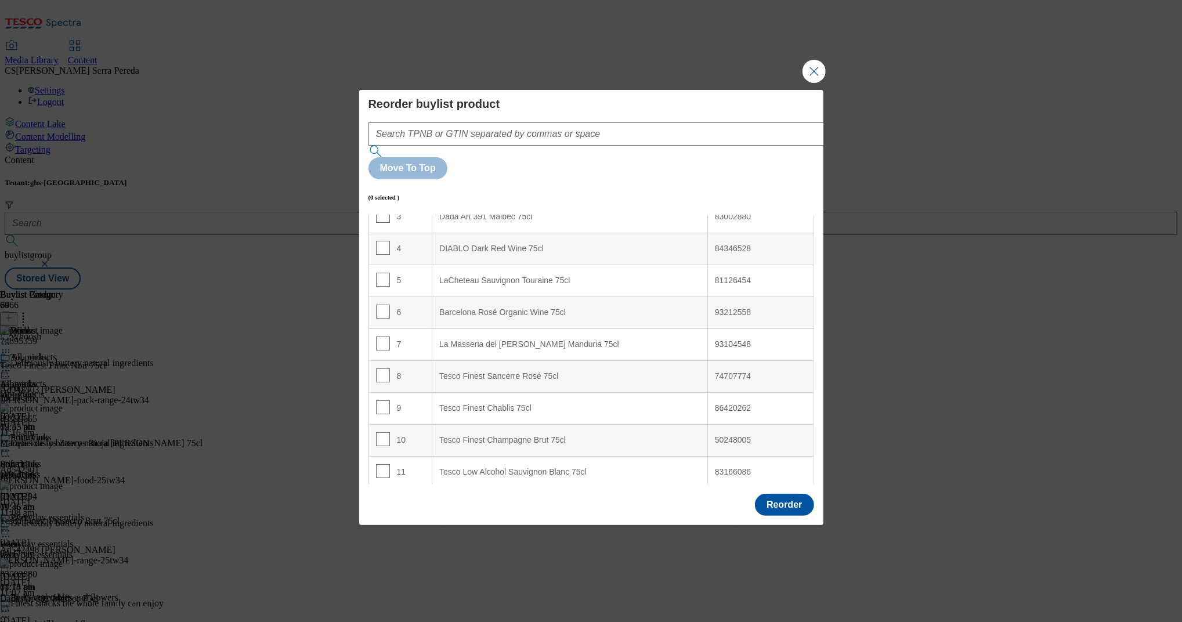
scroll to position [109, 0]
click at [383, 306] on input "Modal" at bounding box center [383, 313] width 14 height 14
checkbox input "true"
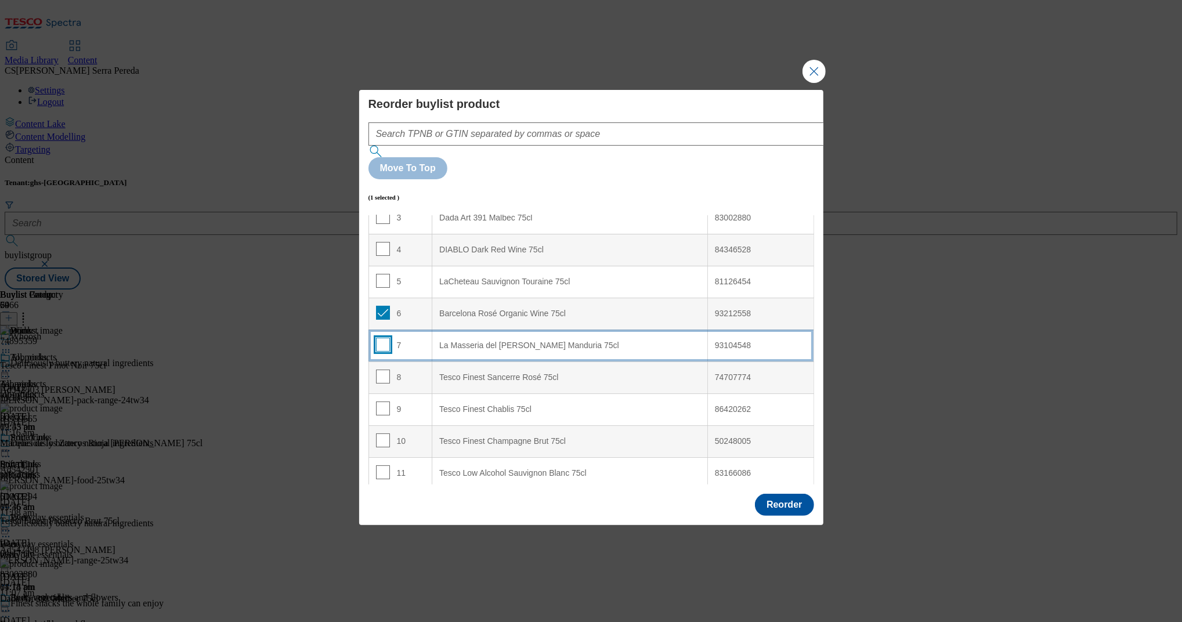
click at [379, 338] on input "Modal" at bounding box center [383, 345] width 14 height 14
checkbox input "true"
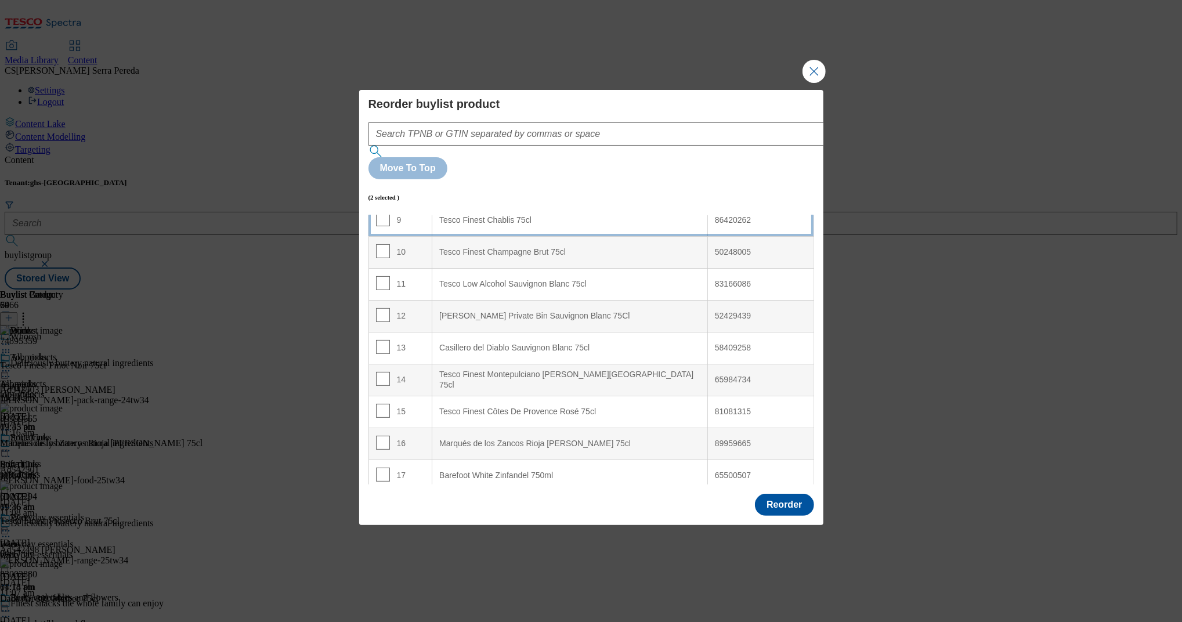
scroll to position [301, 0]
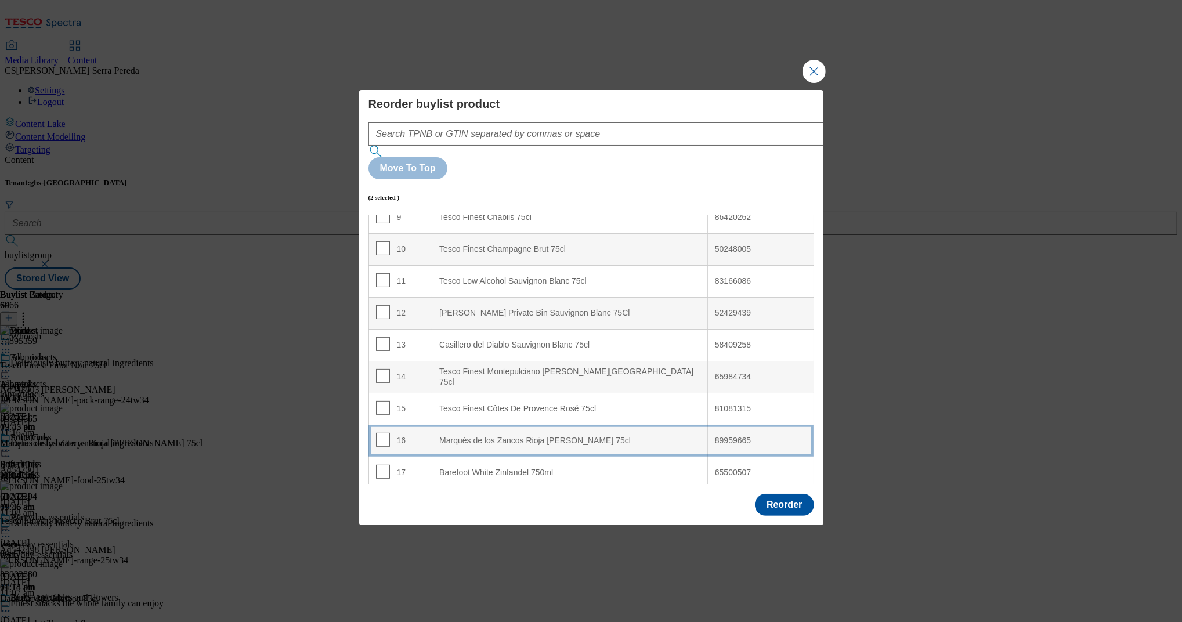
click at [526, 436] on div "Marqués de los Zancos Rioja [PERSON_NAME] 75cl" at bounding box center [569, 441] width 261 height 10
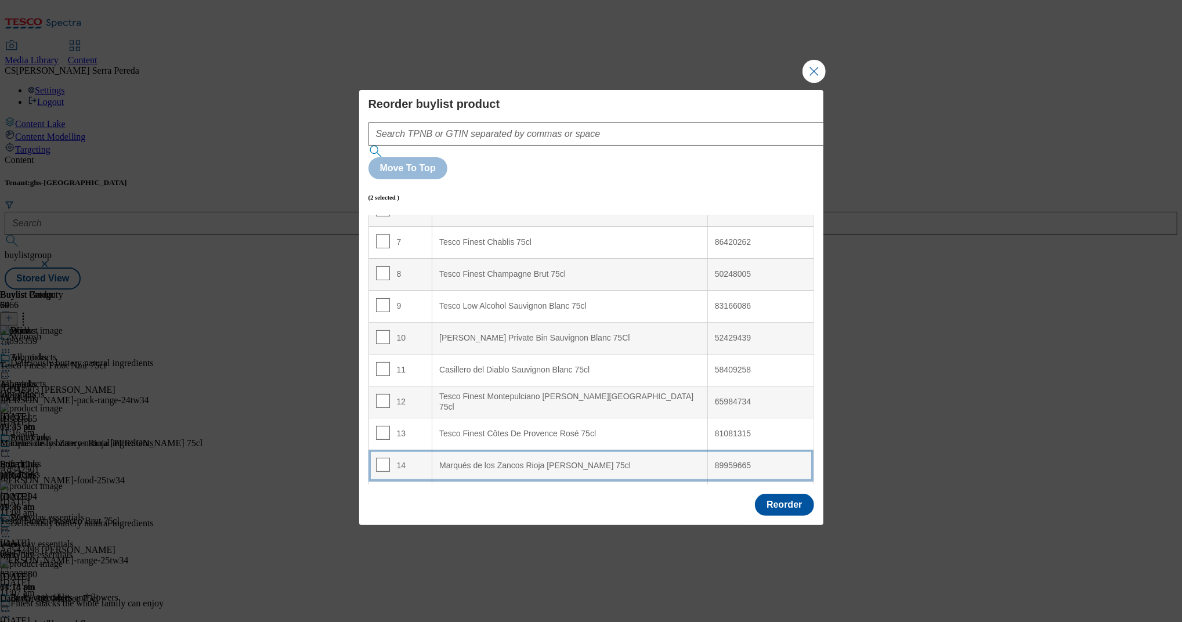
scroll to position [216, 0]
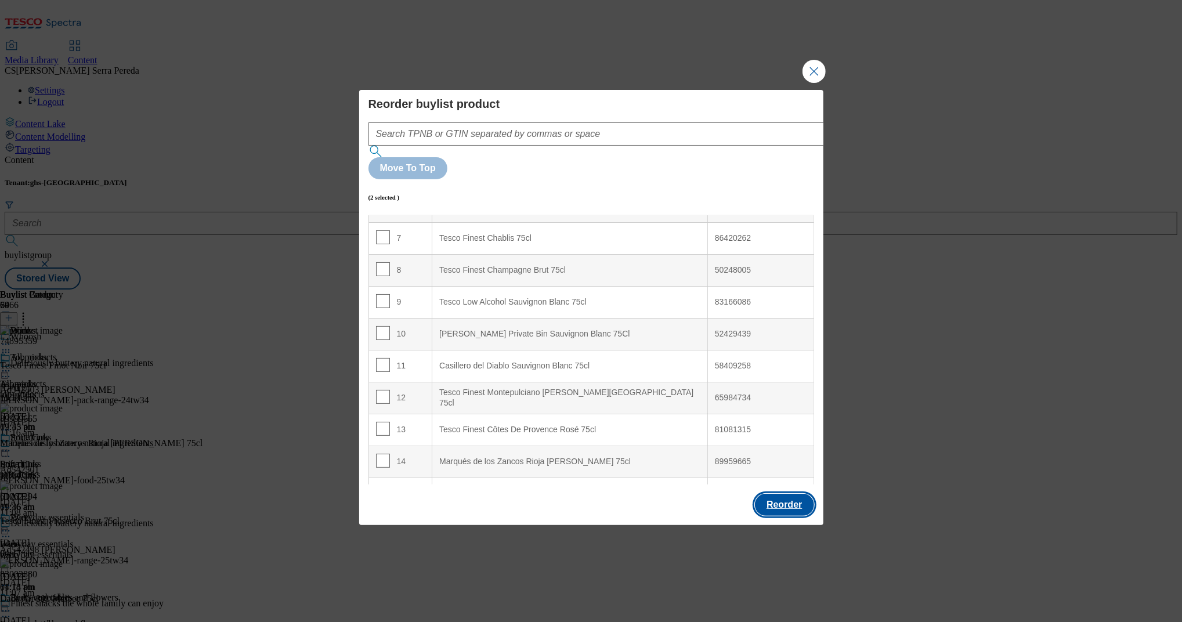
click at [785, 494] on button "Reorder" at bounding box center [784, 505] width 59 height 22
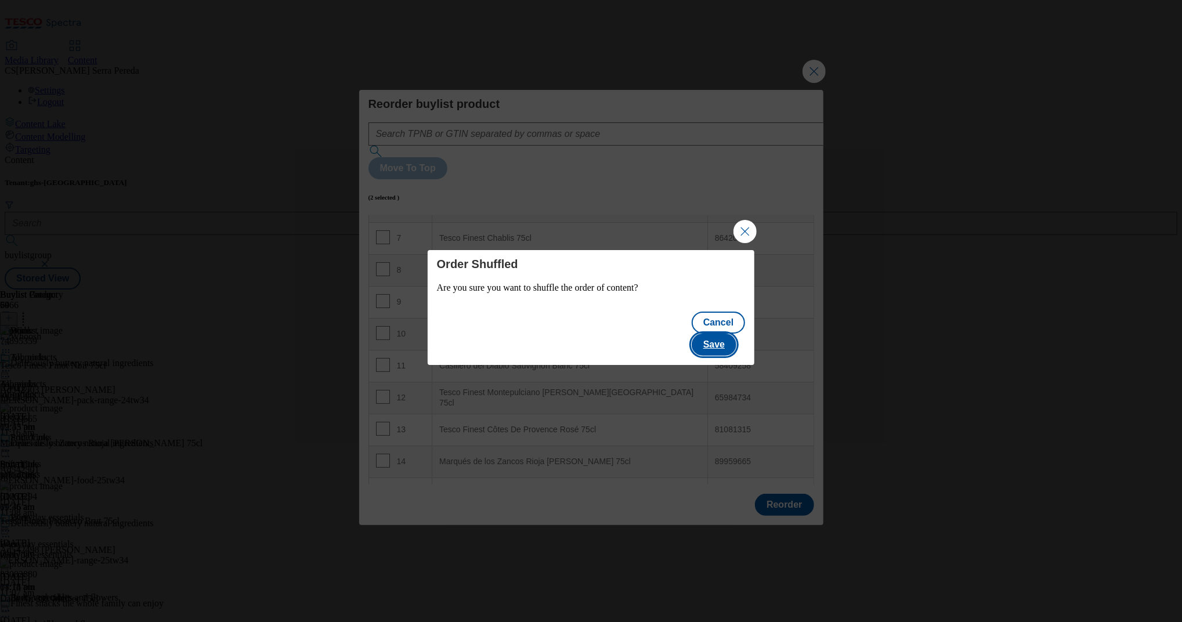
click at [731, 334] on button "Save" at bounding box center [713, 345] width 45 height 22
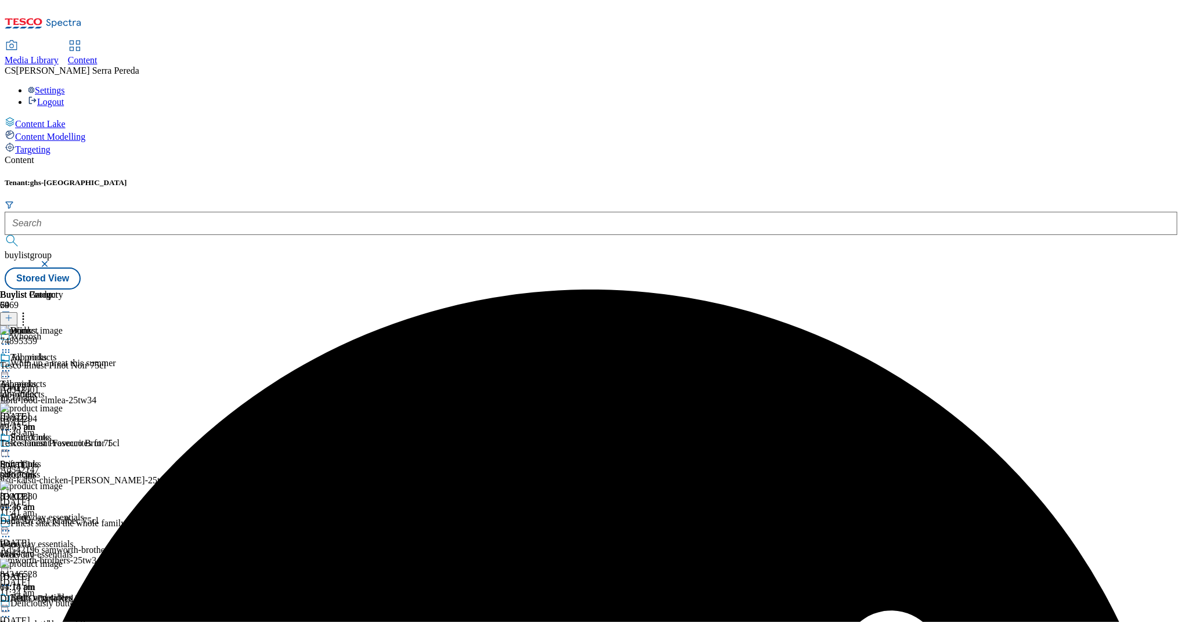
click at [72, 512] on div "Wine" at bounding box center [36, 525] width 72 height 27
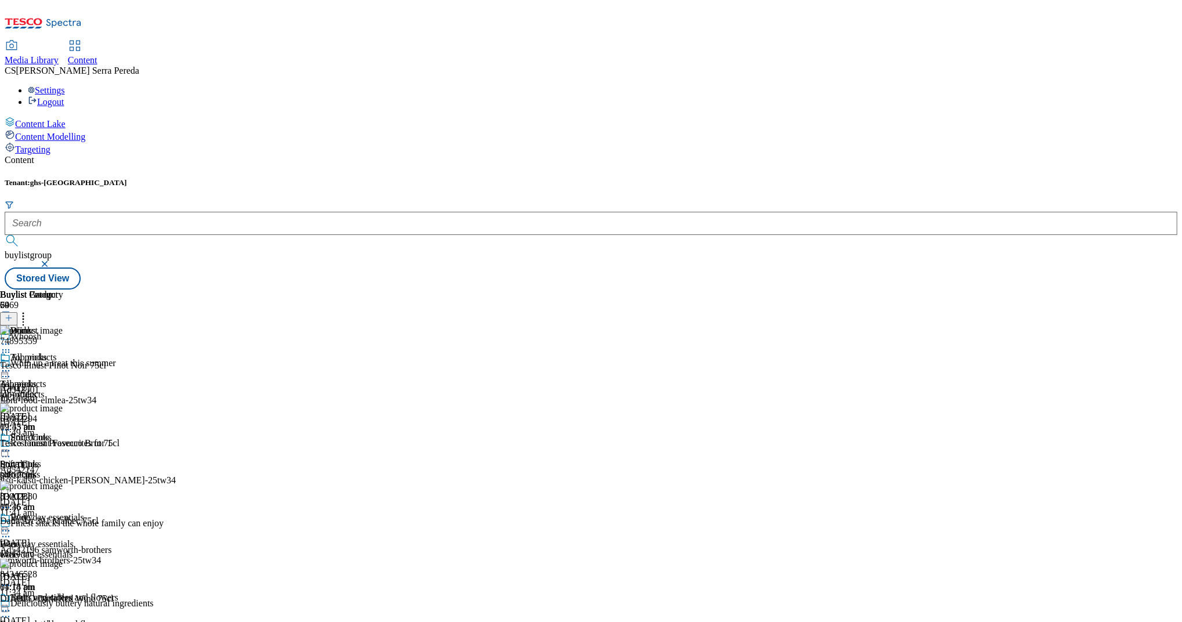
click at [12, 525] on icon at bounding box center [6, 531] width 12 height 12
click at [54, 548] on button "Edit" at bounding box center [38, 554] width 31 height 13
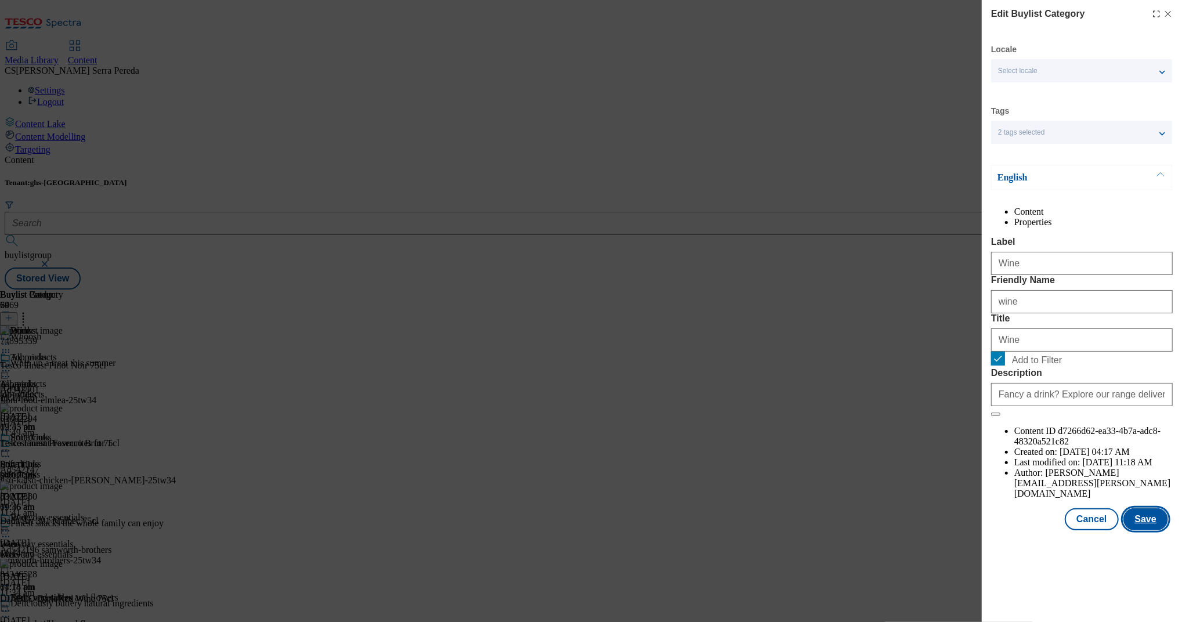
click at [1145, 530] on button "Save" at bounding box center [1145, 519] width 45 height 22
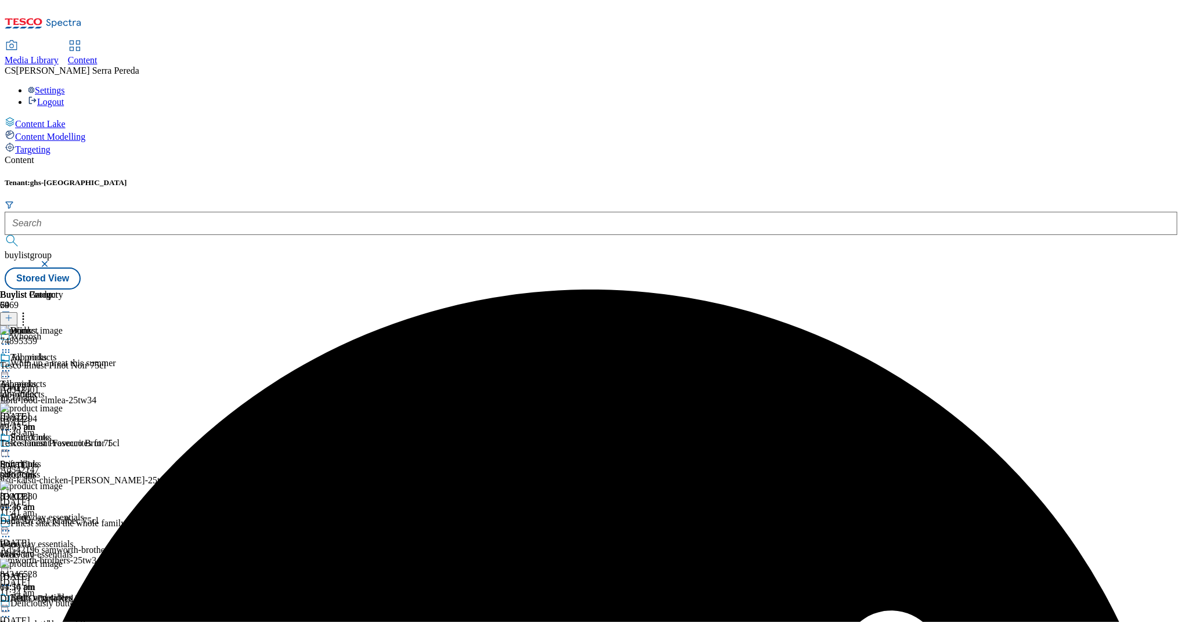
click at [12, 525] on icon at bounding box center [6, 531] width 12 height 12
click at [63, 604] on span "Preview" at bounding box center [49, 608] width 27 height 9
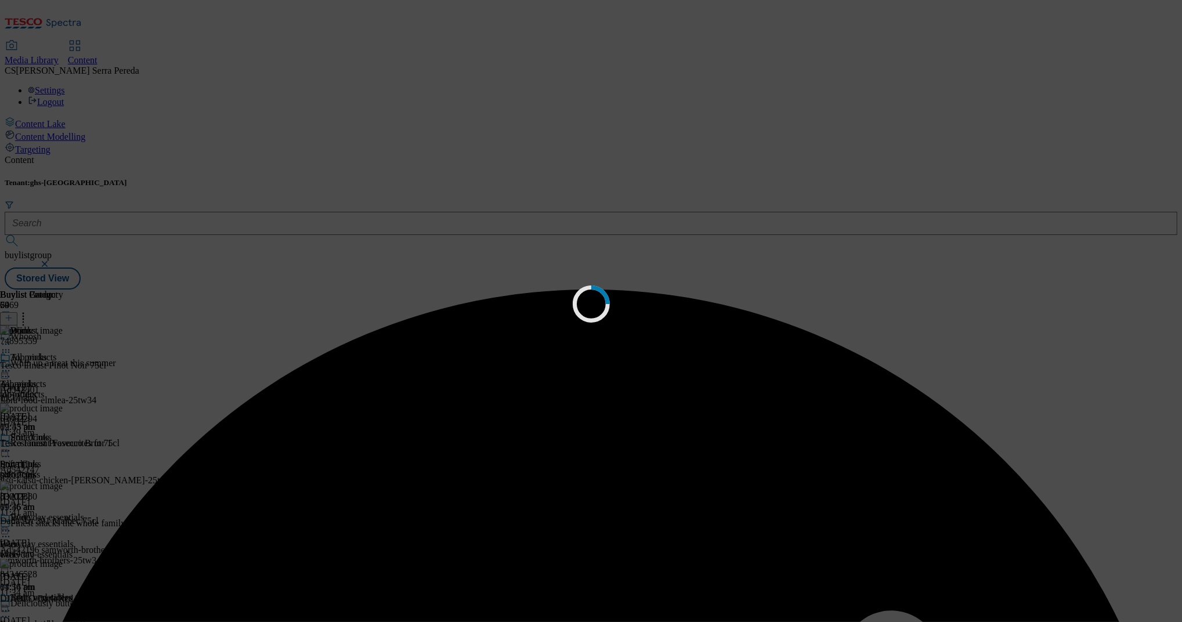
scroll to position [1, 0]
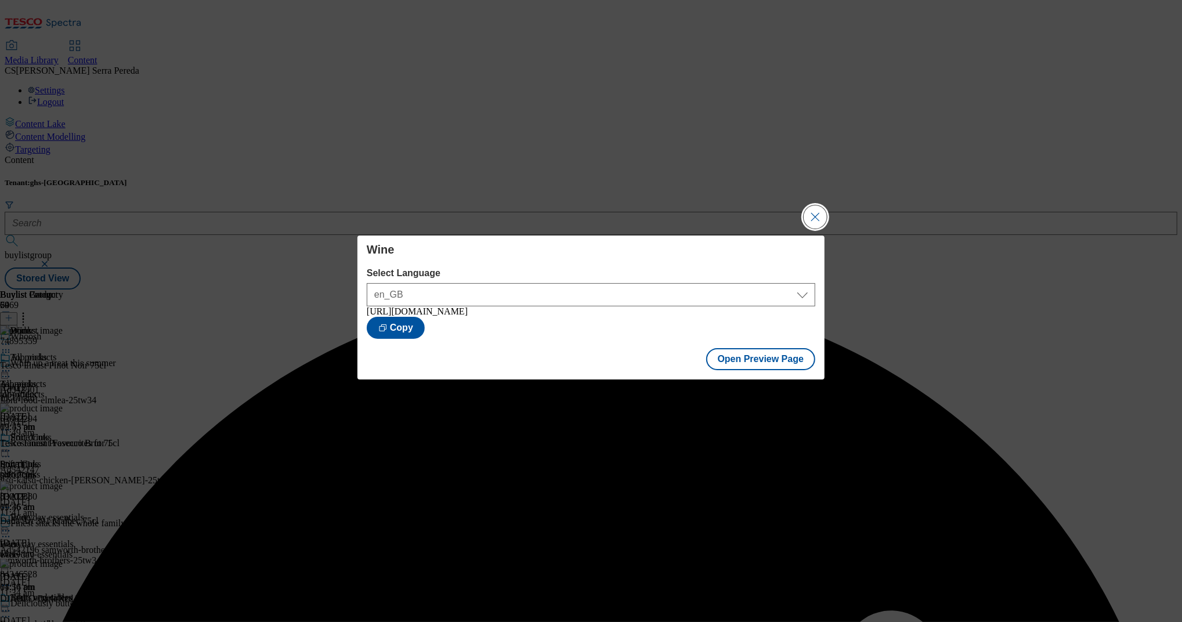
click at [817, 213] on button "Close Modal" at bounding box center [814, 216] width 23 height 23
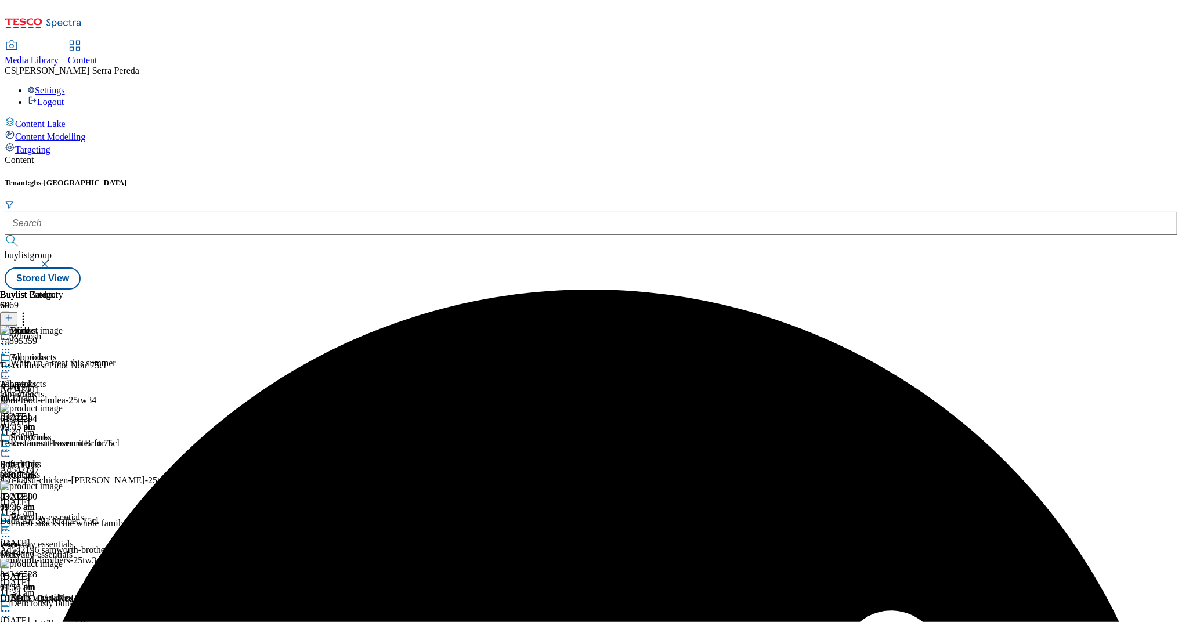
click at [12, 525] on icon at bounding box center [6, 531] width 12 height 12
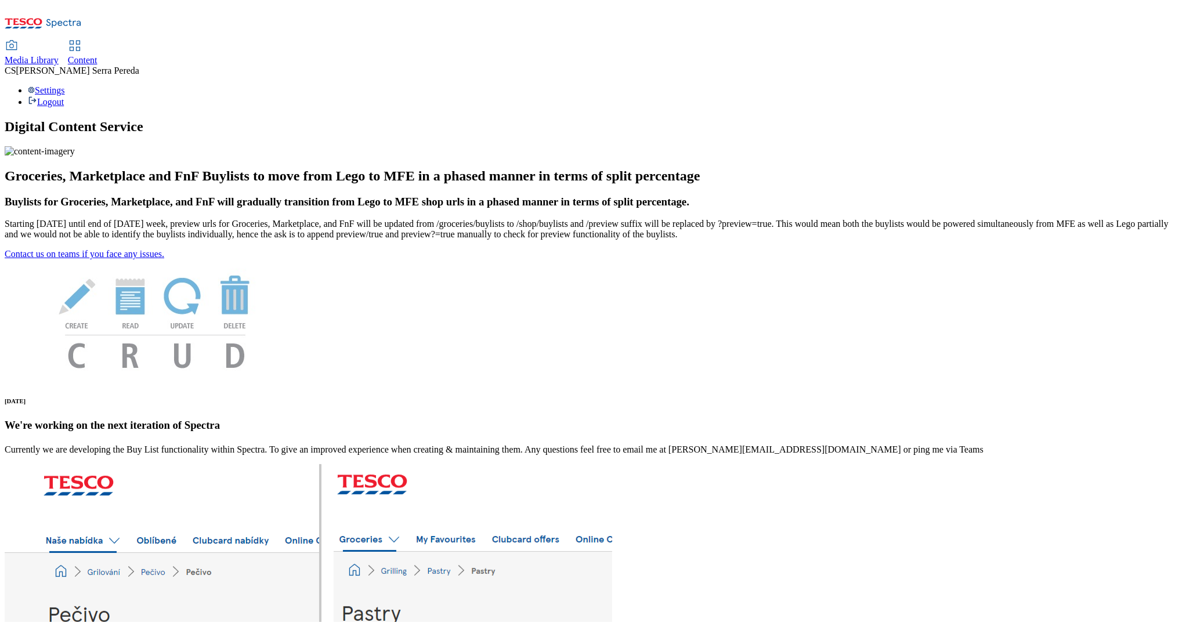
click at [97, 55] on span "Content" at bounding box center [83, 60] width 30 height 10
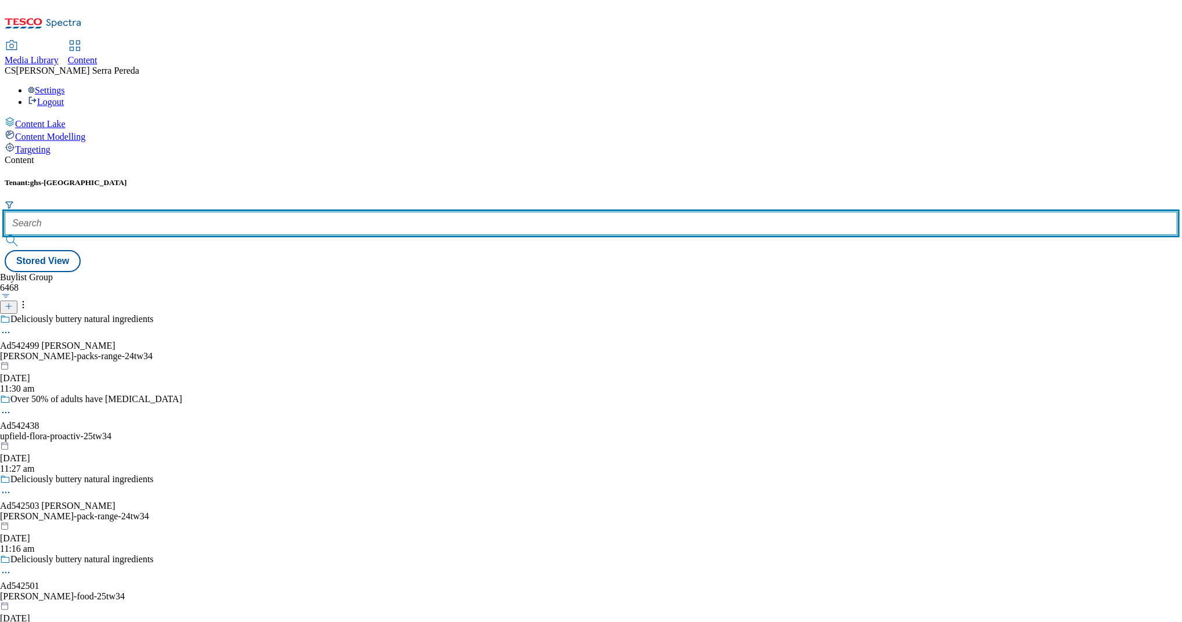
click at [248, 212] on input "text" at bounding box center [591, 223] width 1172 height 23
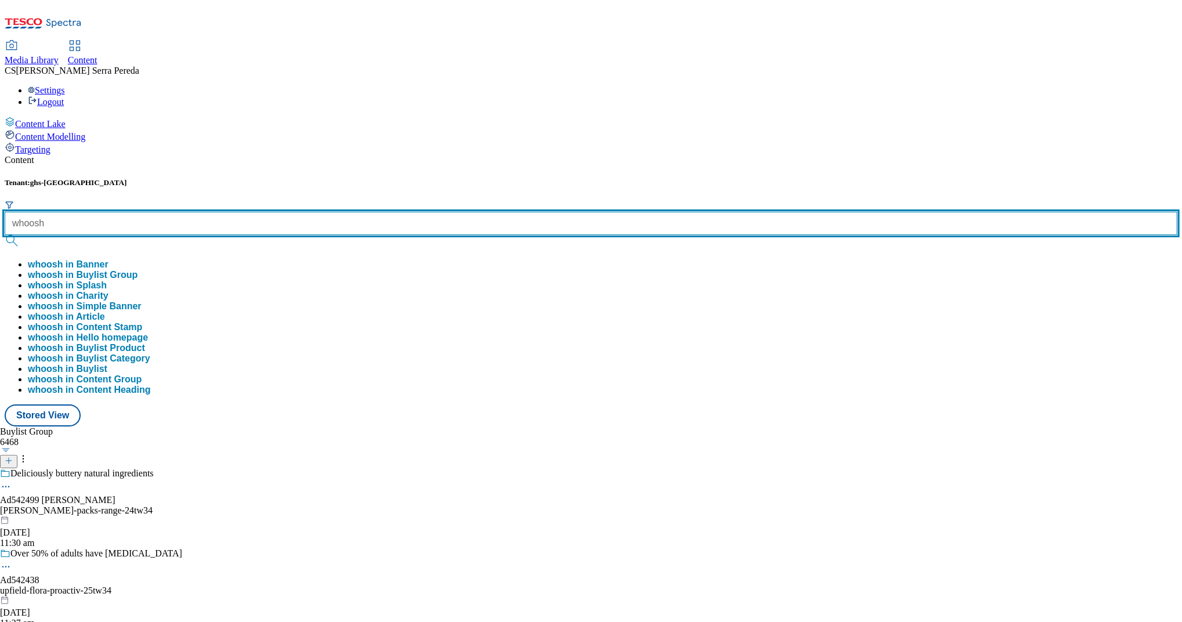
type input "whoosh"
click at [5, 235] on button "submit" at bounding box center [13, 241] width 16 height 12
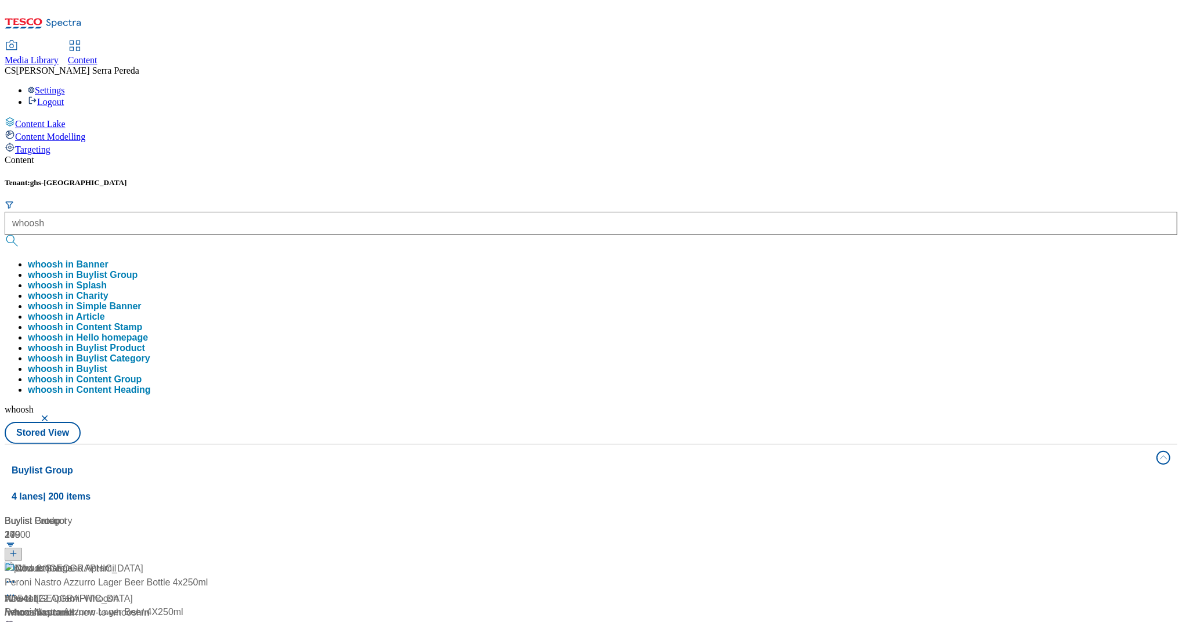
click at [410, 178] on div "Tenant: ghs-uk whoosh whoosh in Banner whoosh in Buylist Group whoosh in Splash…" at bounding box center [591, 311] width 1172 height 266
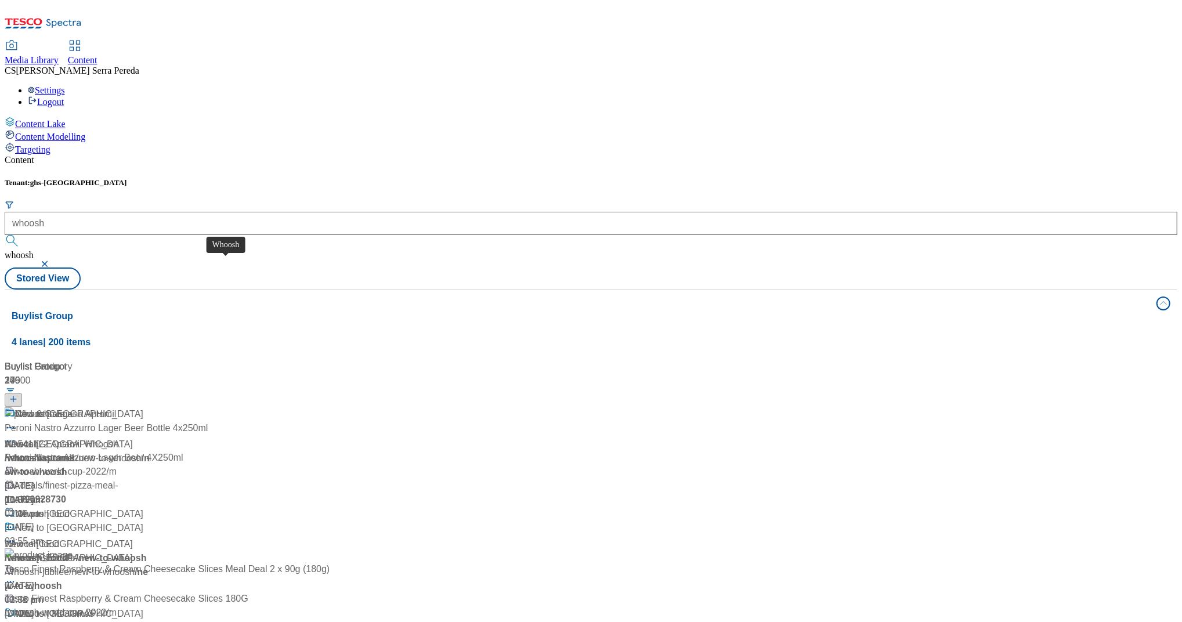
click at [39, 437] on div "Whoosh" at bounding box center [22, 444] width 34 height 14
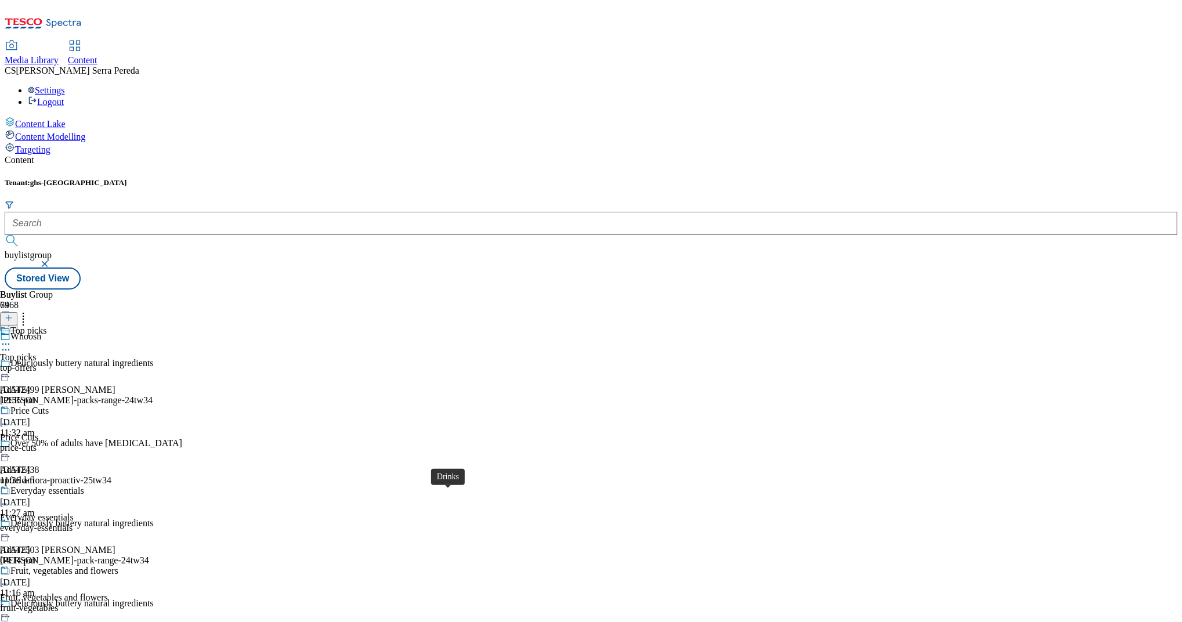
scroll to position [1054, 0]
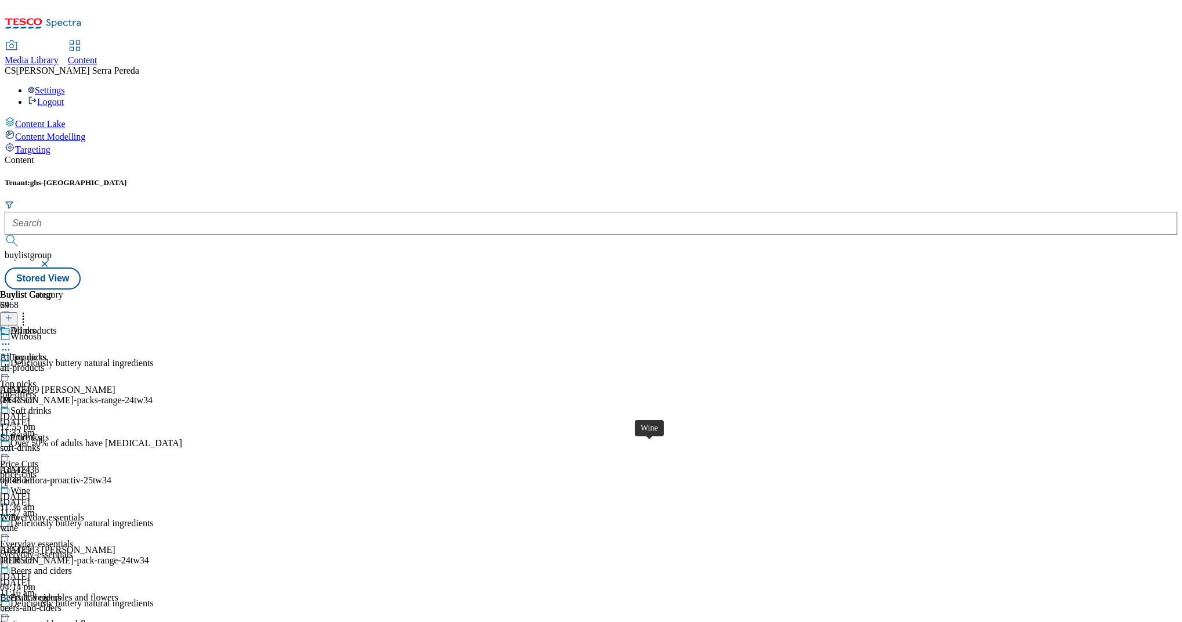
click at [20, 512] on div "Wine" at bounding box center [10, 517] width 20 height 10
